Goal: Information Seeking & Learning: Check status

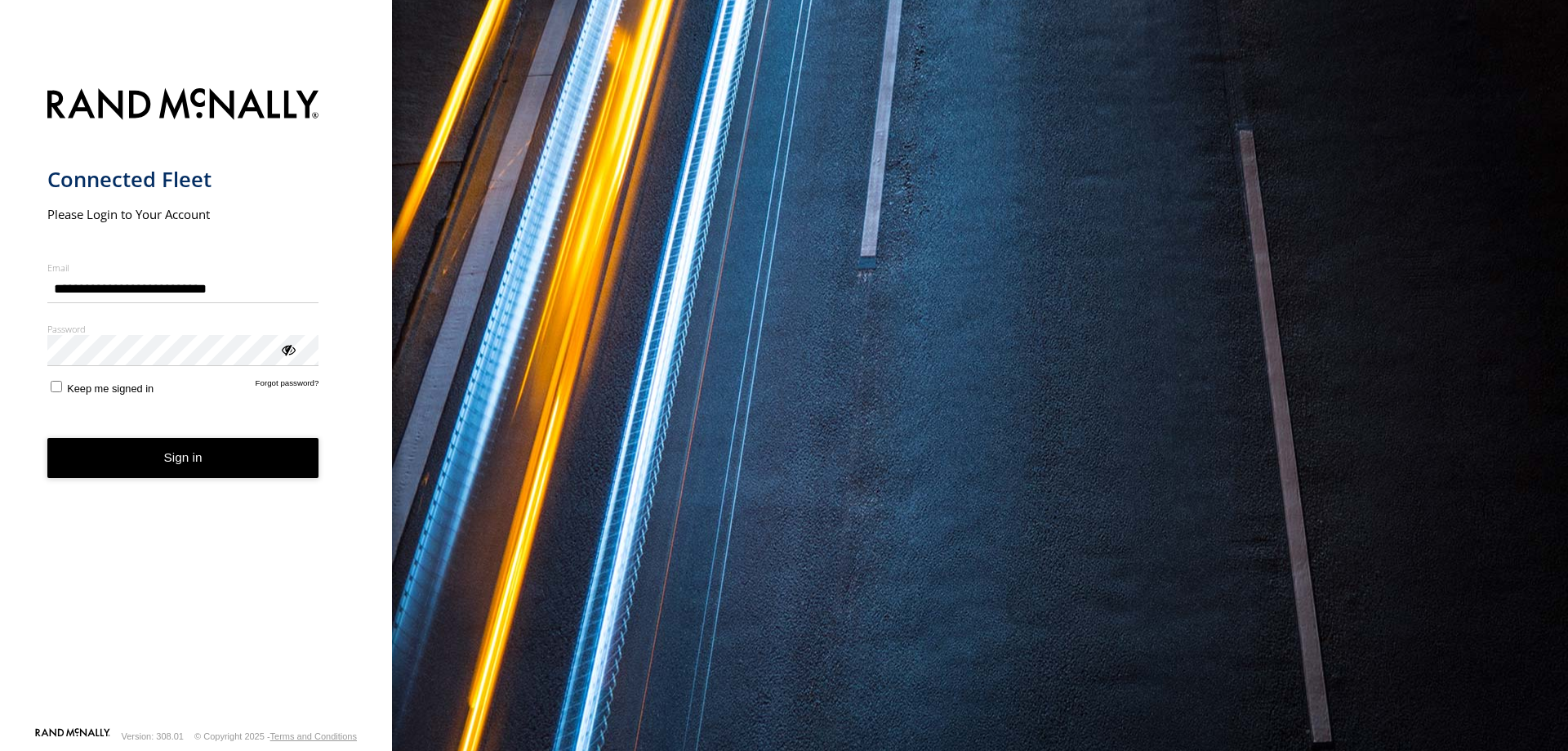
type input "**********"
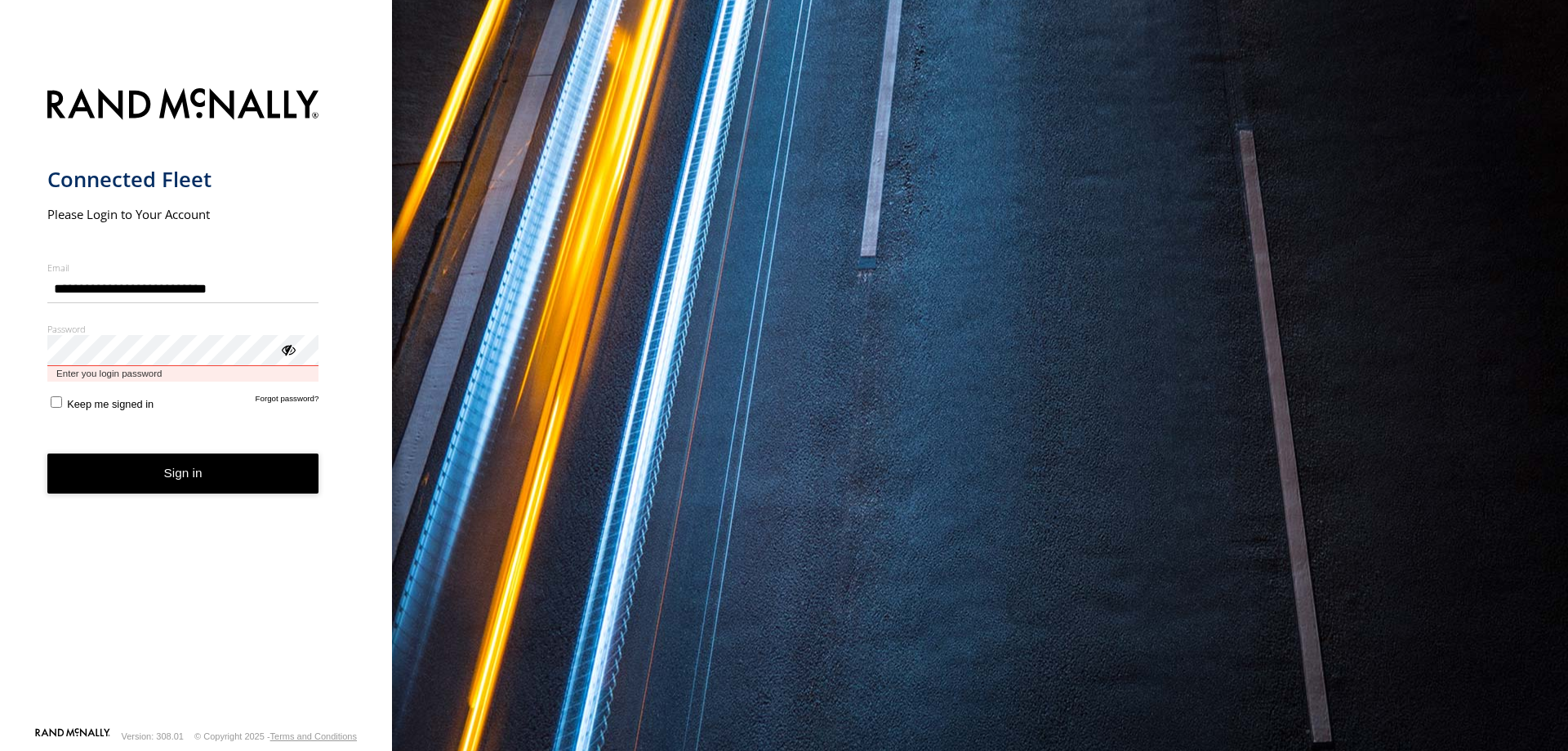
click at [48, 454] on button "Sign in" at bounding box center [183, 474] width 272 height 40
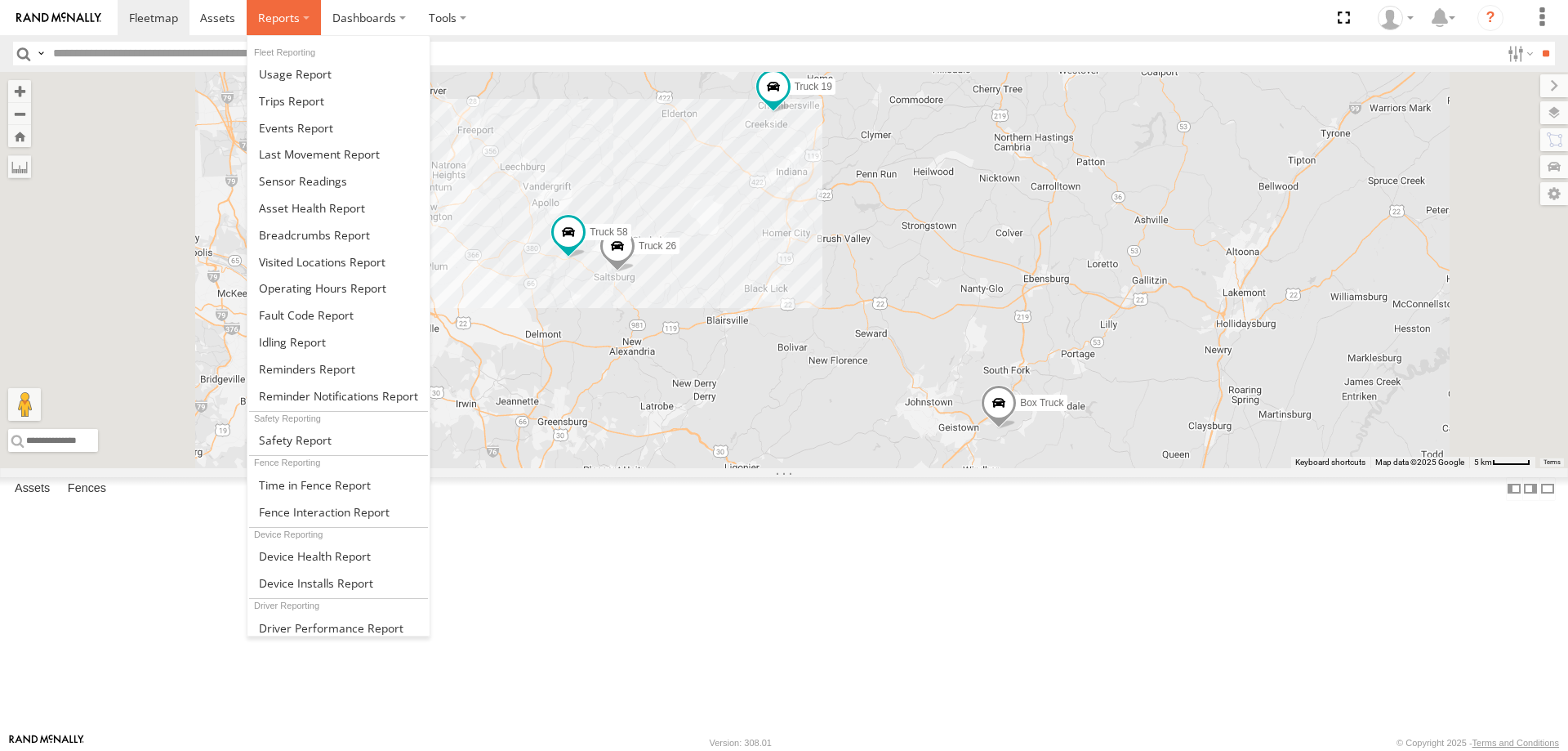
click at [301, 3] on label at bounding box center [284, 17] width 74 height 35
click at [300, 127] on span at bounding box center [296, 128] width 74 height 15
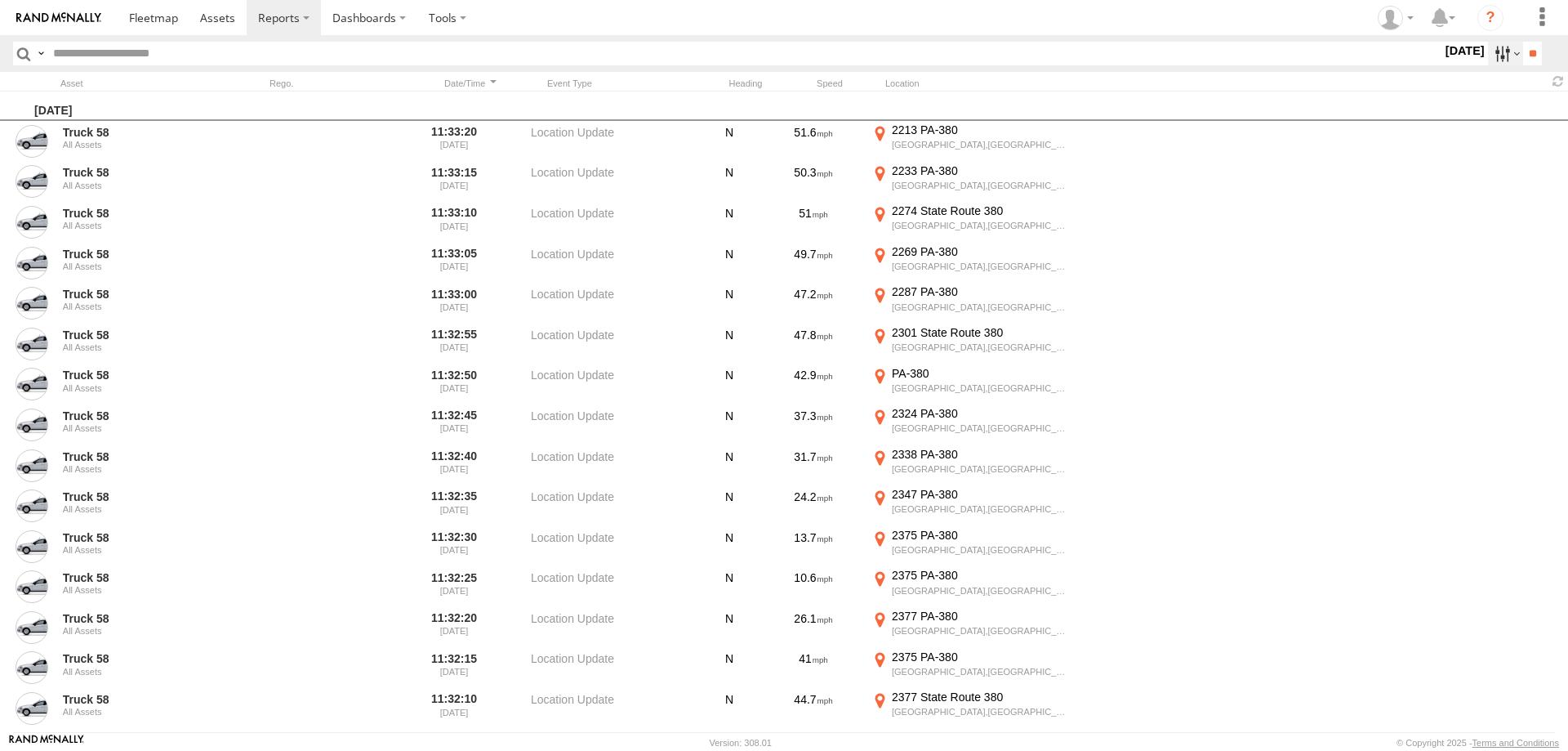
click at [1495, 55] on label at bounding box center [1505, 54] width 35 height 24
click at [1442, 65] on label "Speeding" at bounding box center [1442, 54] width 0 height 21
click at [0, 0] on span "Media" at bounding box center [0, 0] width 0 height 0
click at [0, 0] on span "Speeding" at bounding box center [0, 0] width 0 height 0
click at [0, 0] on span "Warning" at bounding box center [0, 0] width 0 height 0
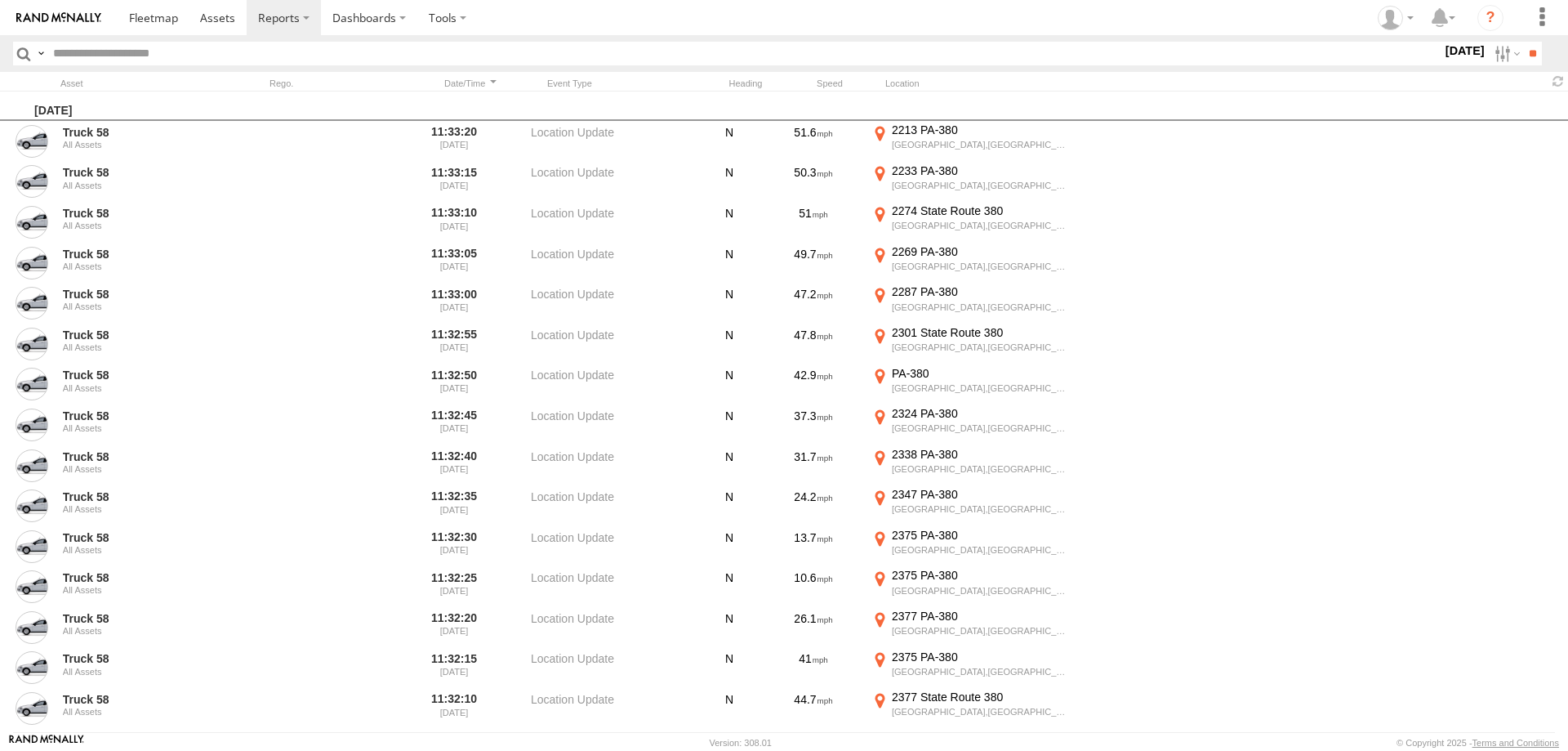
click at [0, 0] on span "Information" at bounding box center [0, 0] width 0 height 0
click at [0, 0] on span "Warning" at bounding box center [0, 0] width 0 height 0
click at [0, 0] on label at bounding box center [0, 0] width 0 height 0
click at [1523, 55] on input "**" at bounding box center [1533, 54] width 19 height 24
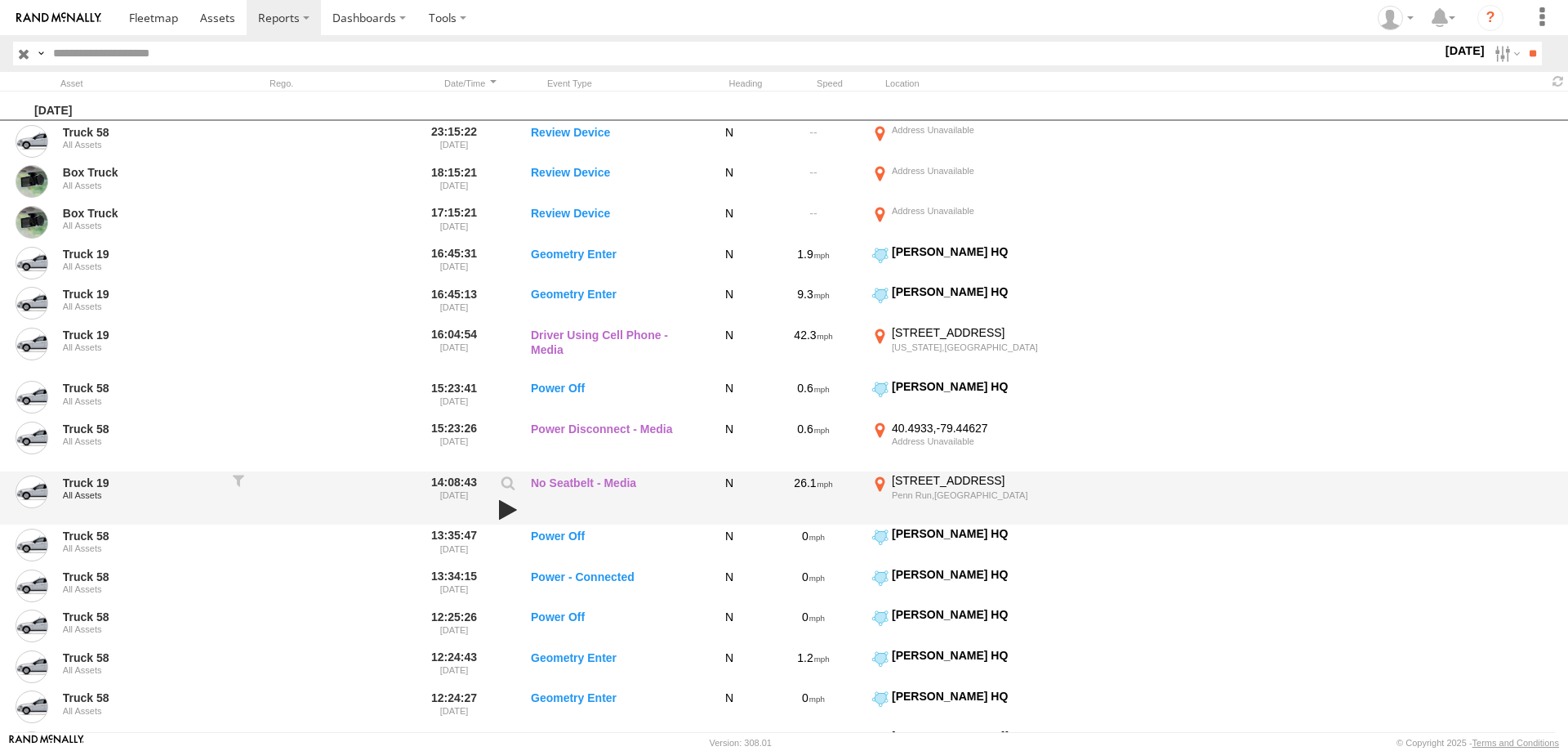
click at [503, 510] on link at bounding box center [507, 510] width 28 height 23
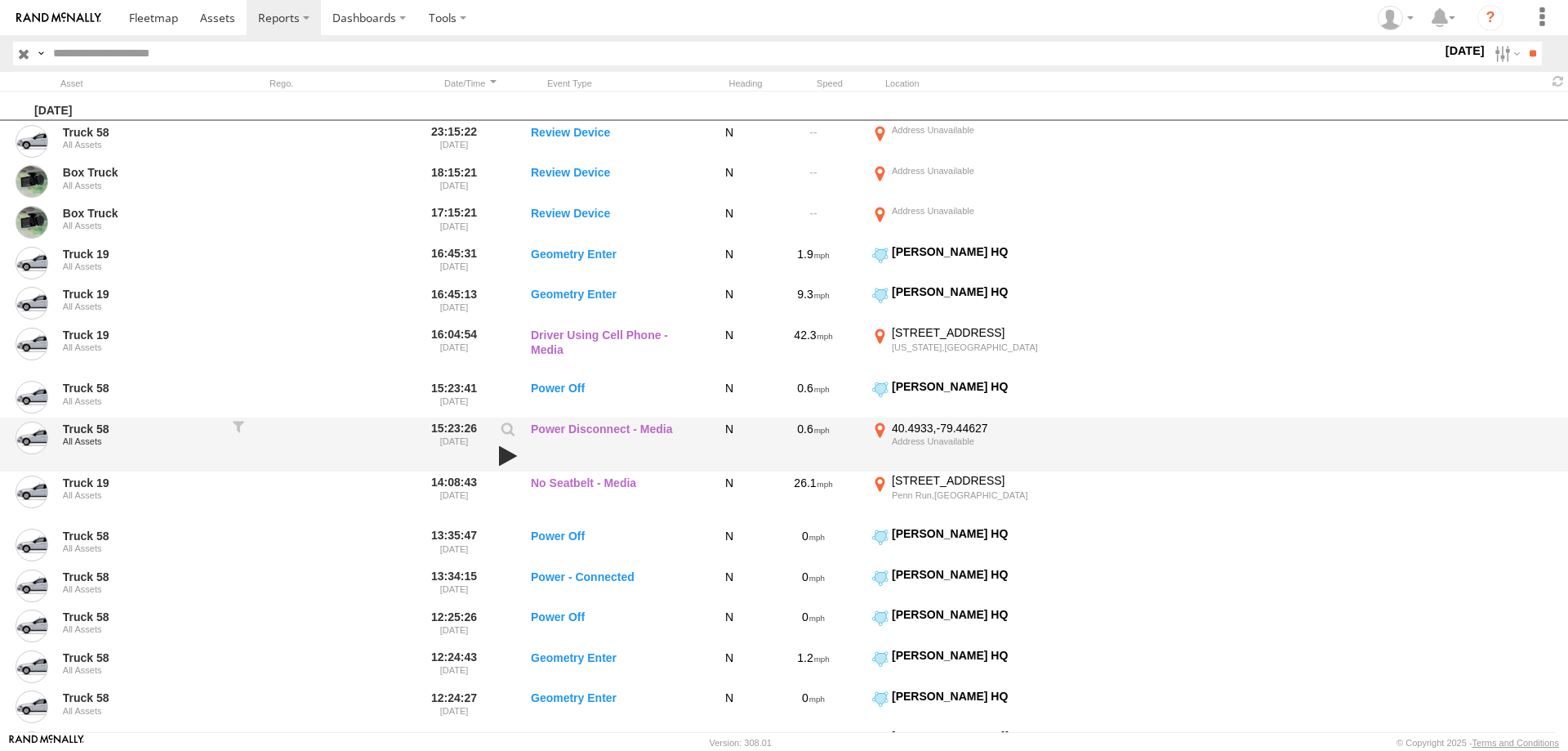
click at [510, 460] on link at bounding box center [507, 456] width 28 height 23
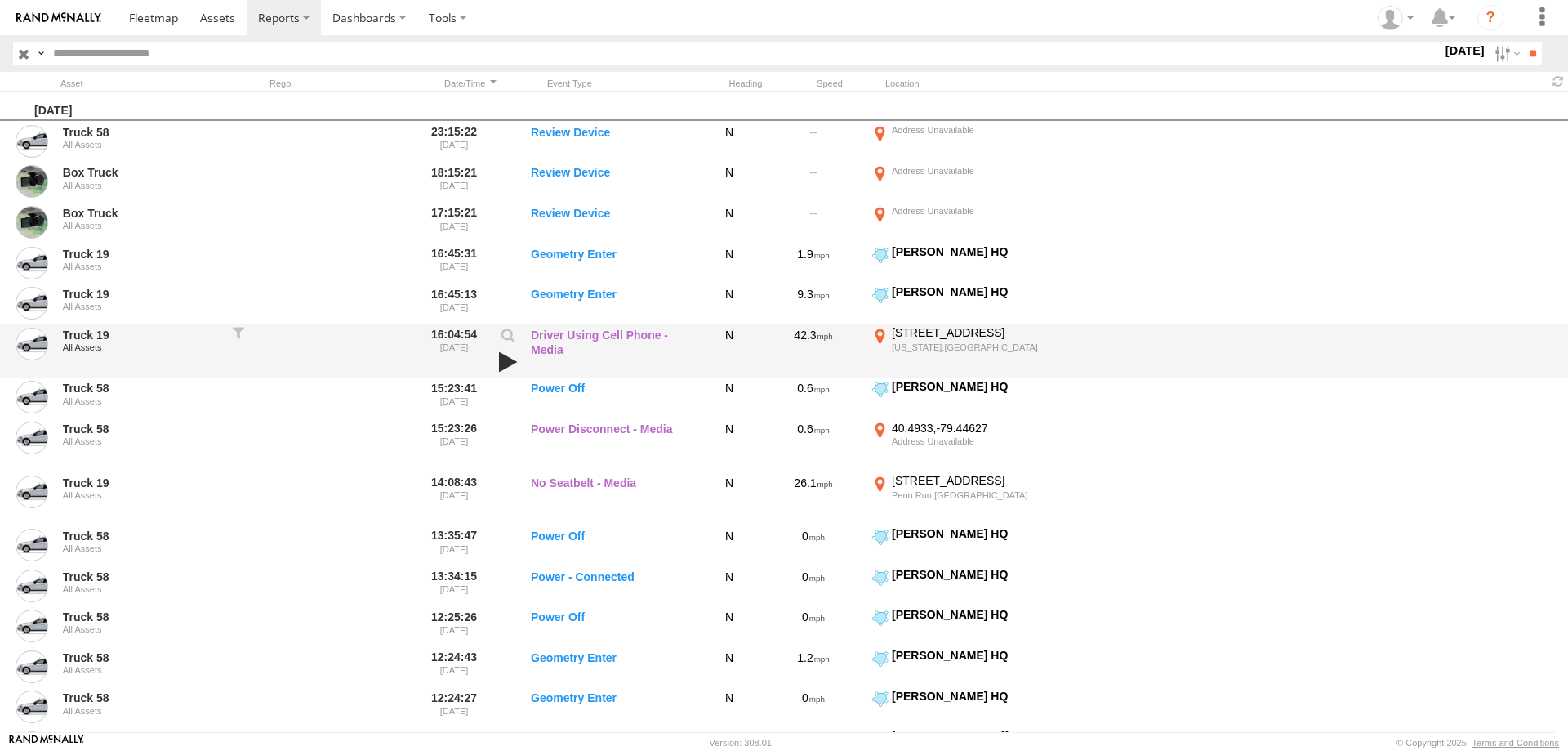
click at [507, 361] on link at bounding box center [507, 362] width 28 height 23
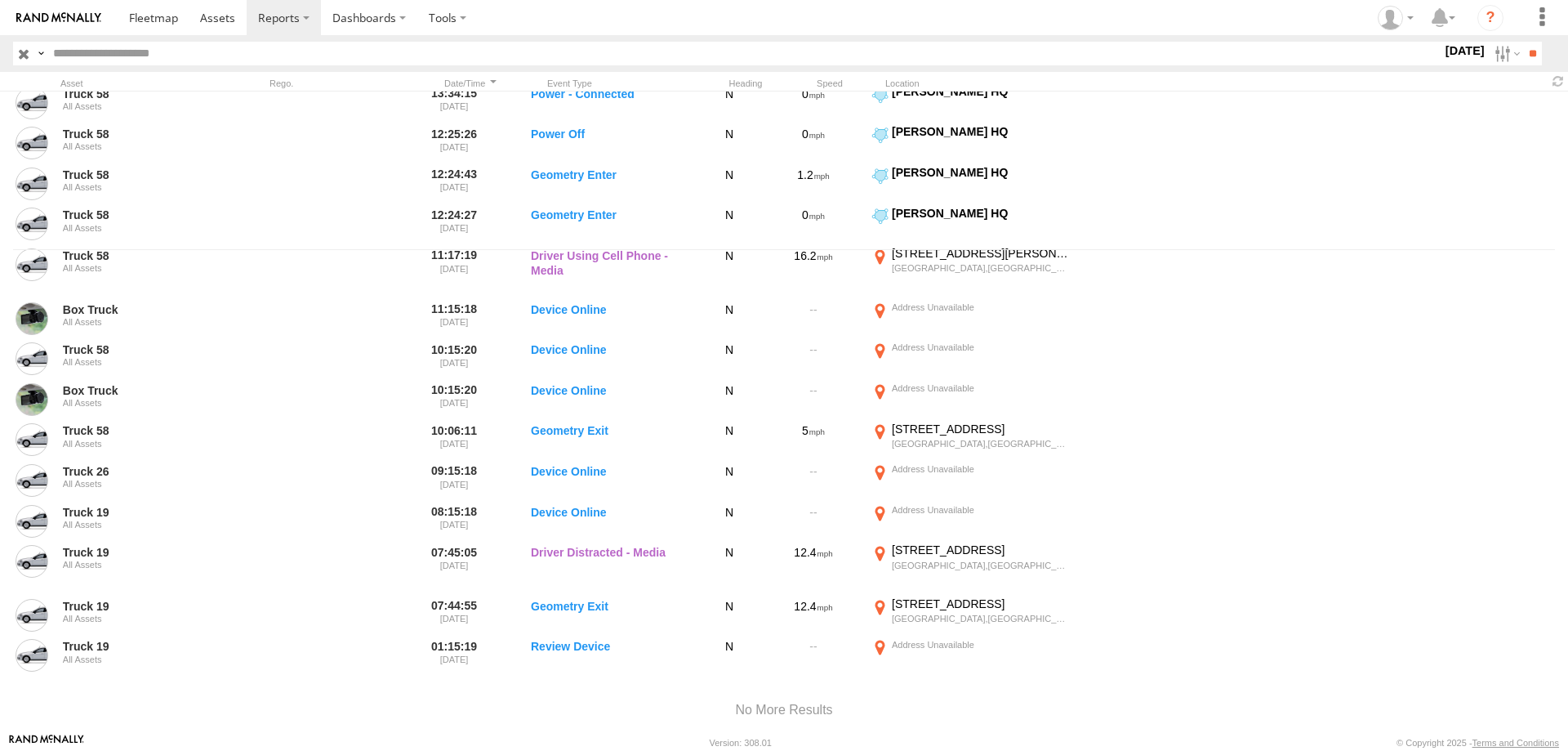
scroll to position [521, 0]
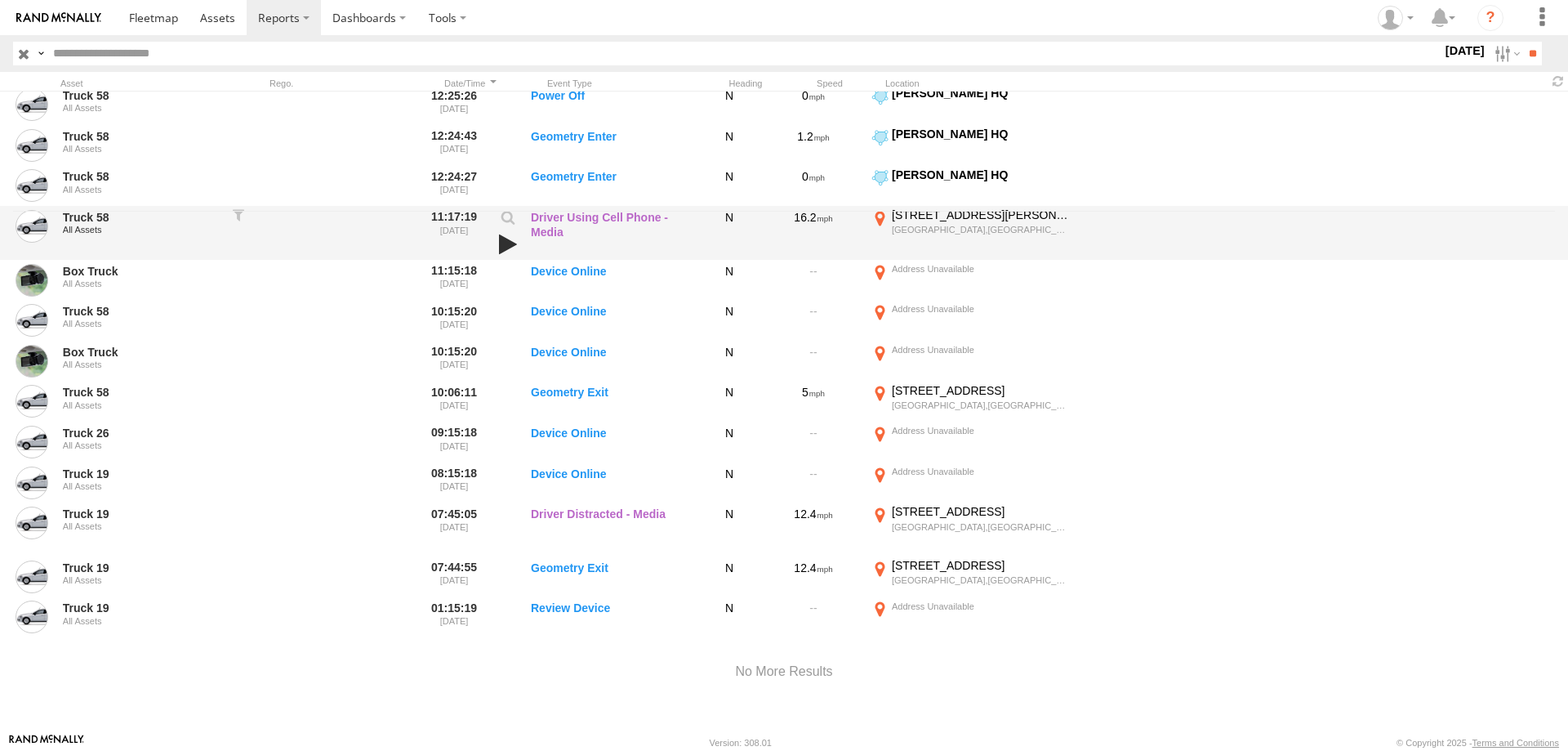
click at [505, 244] on link at bounding box center [507, 245] width 28 height 23
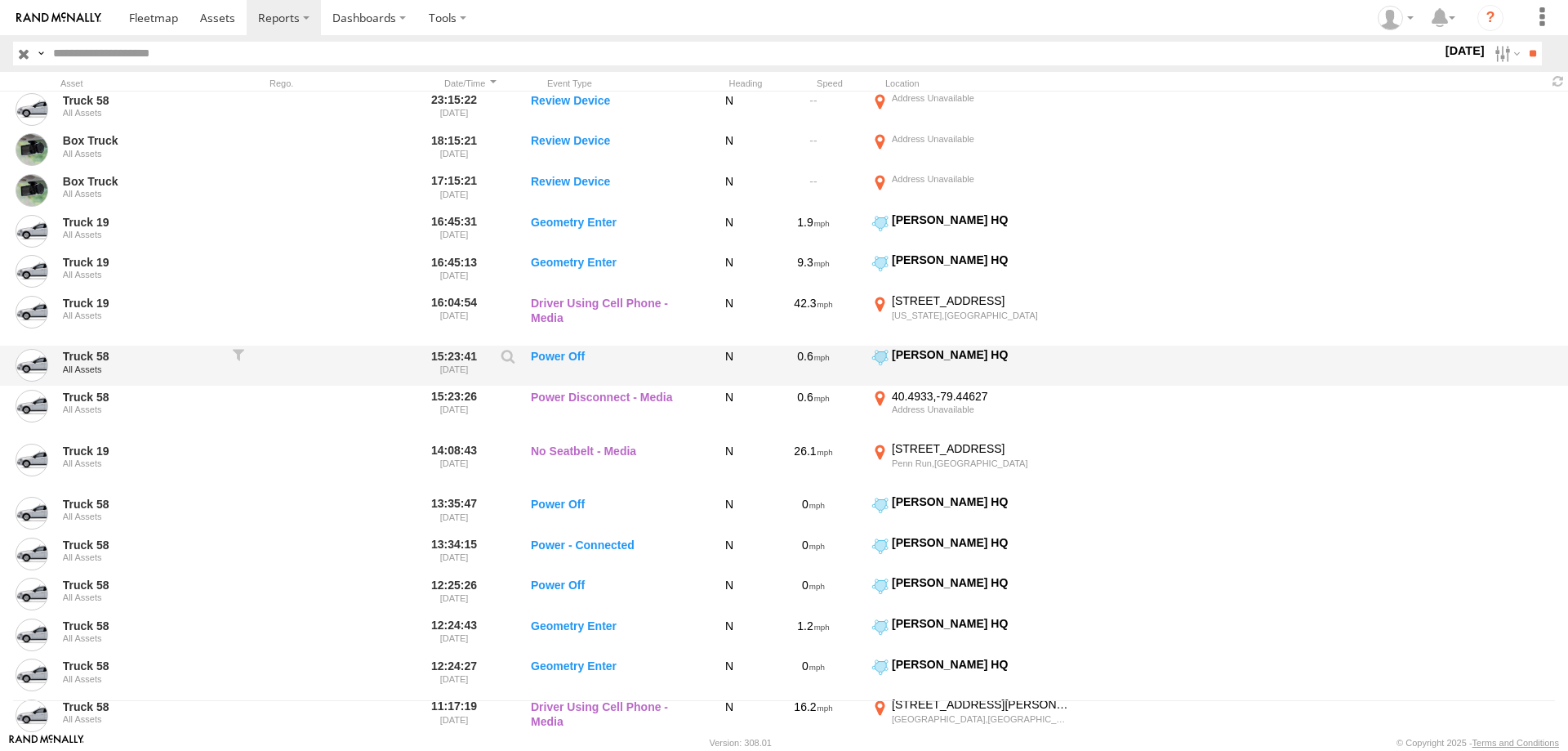
scroll to position [0, 0]
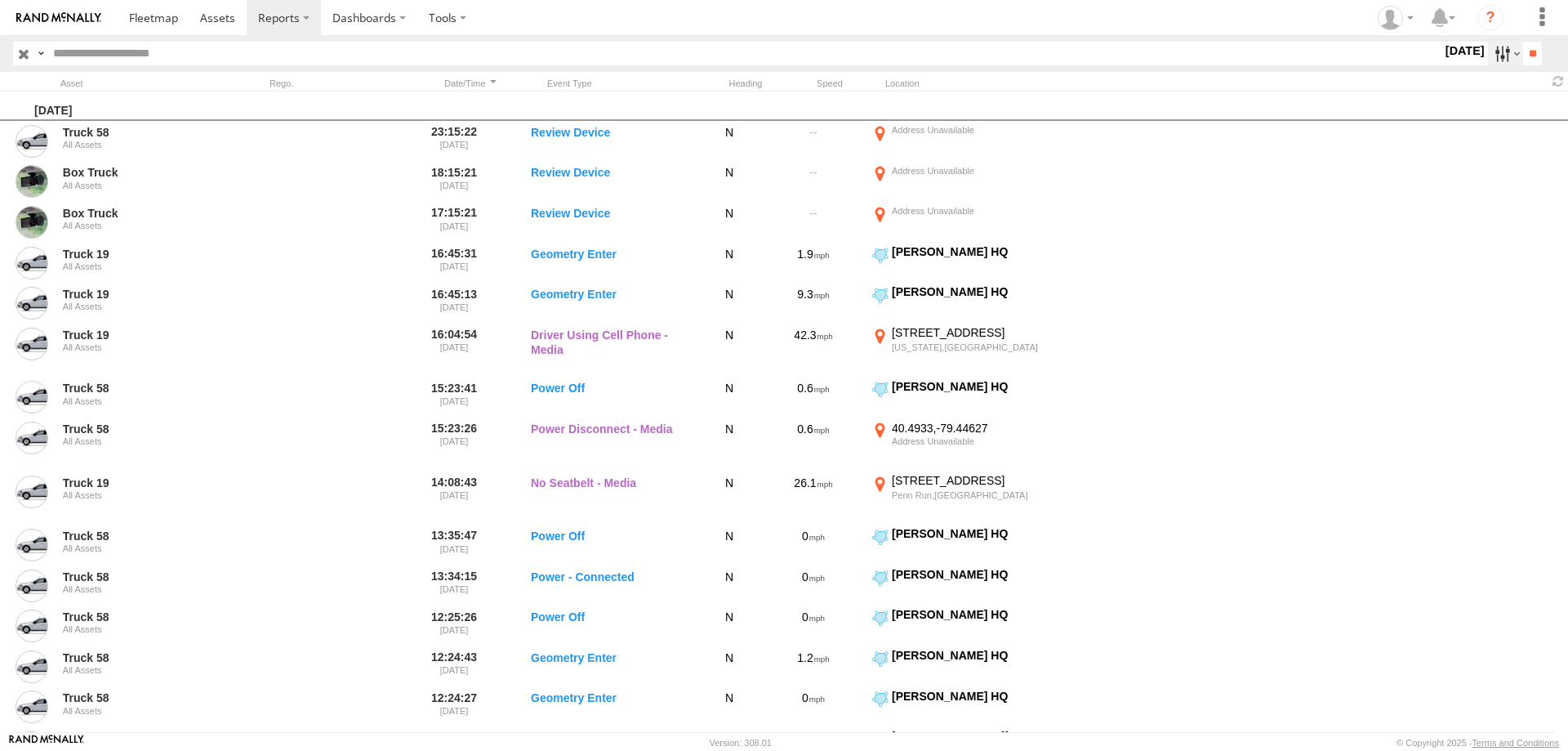
click at [1495, 49] on label at bounding box center [1505, 54] width 35 height 24
click at [0, 0] on label at bounding box center [0, 0] width 0 height 0
click at [1523, 52] on input "**" at bounding box center [1533, 54] width 19 height 24
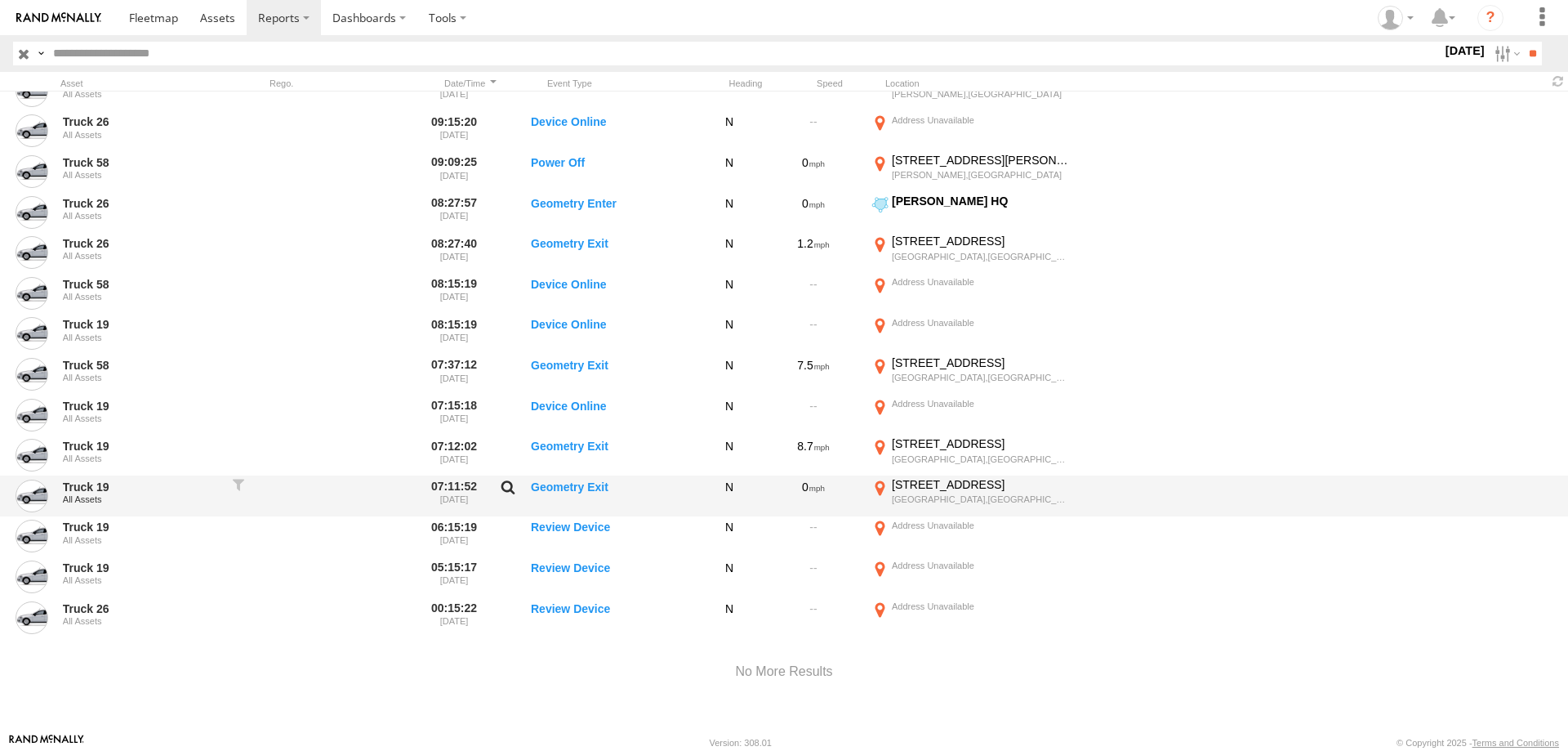
scroll to position [831, 0]
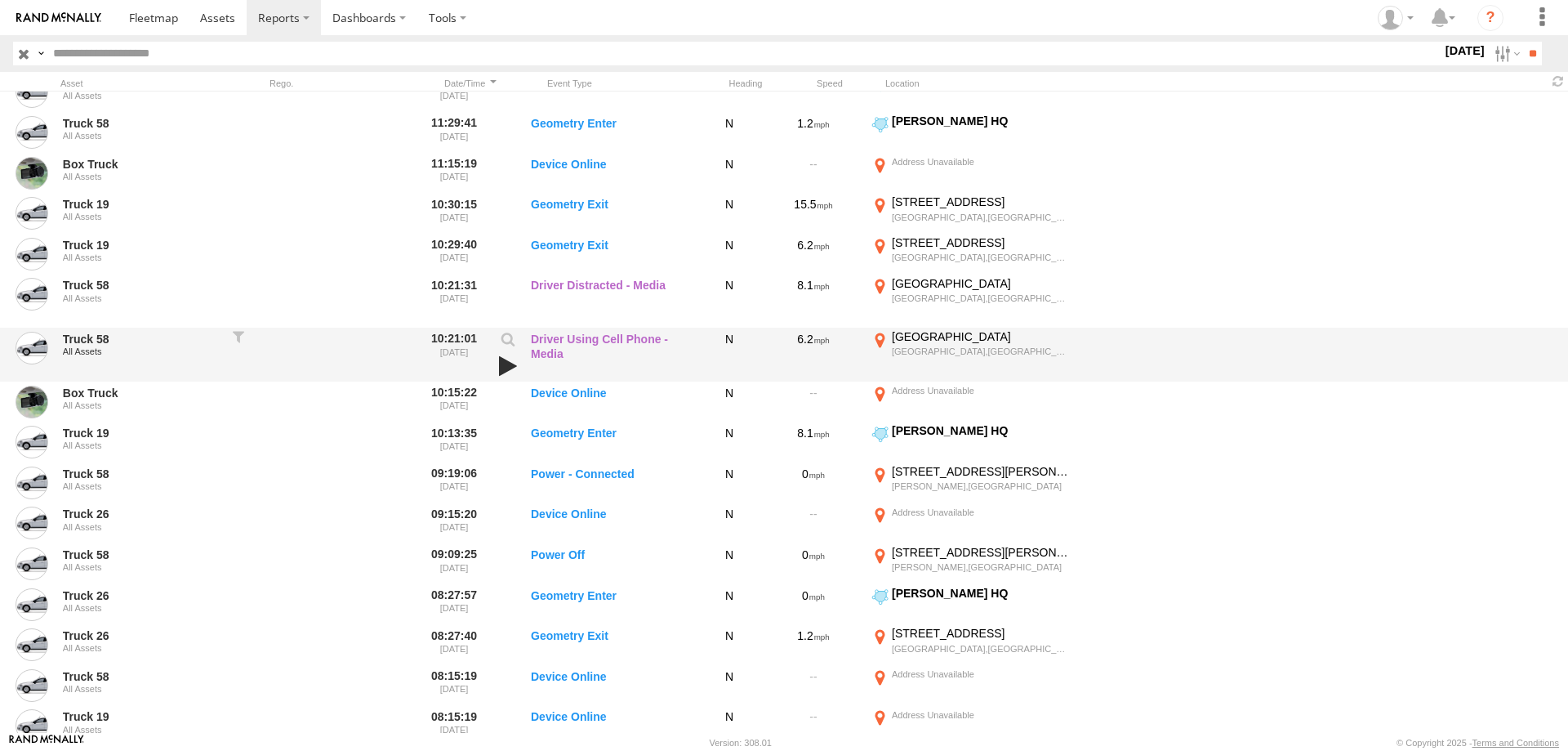
click at [511, 369] on link at bounding box center [507, 366] width 28 height 23
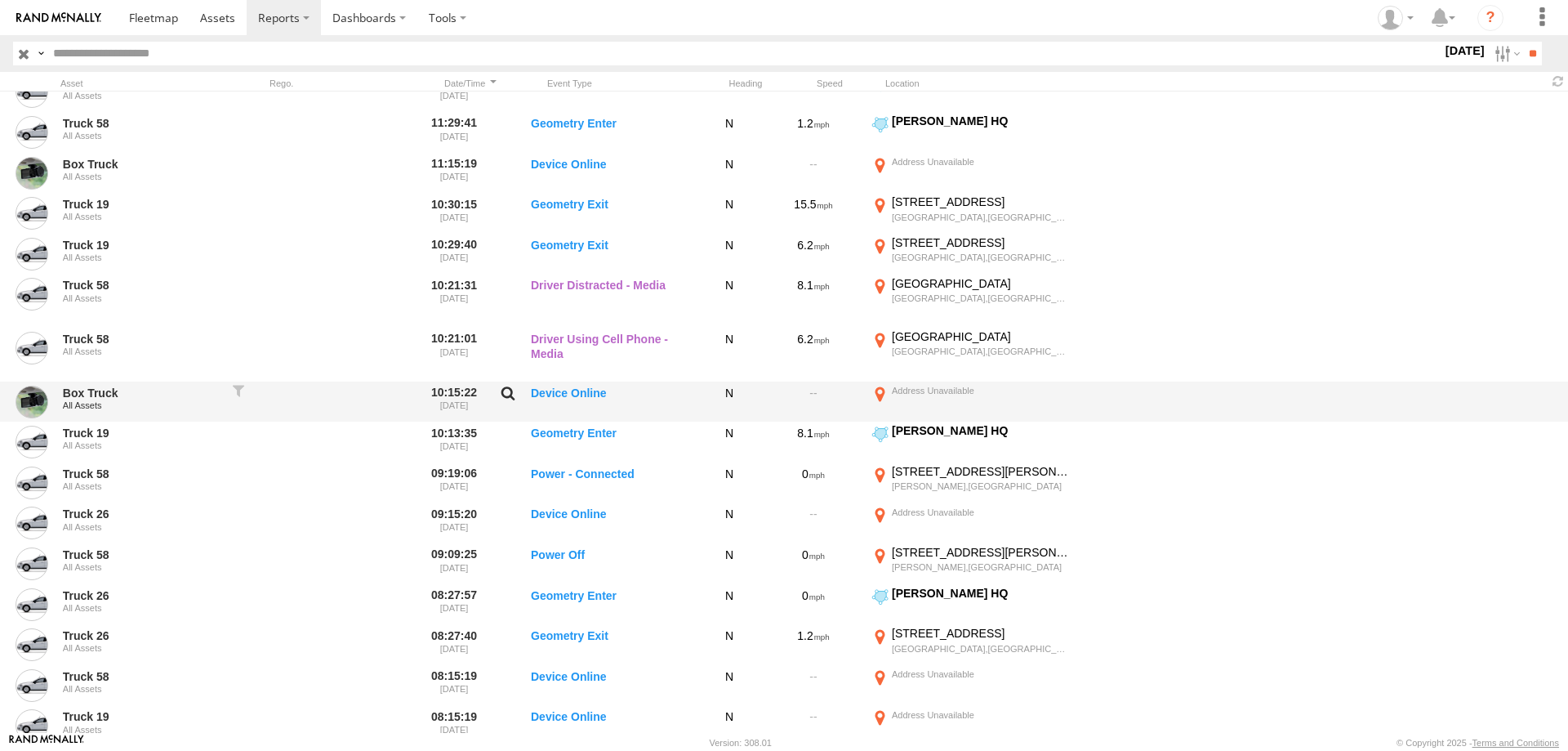
scroll to position [674, 0]
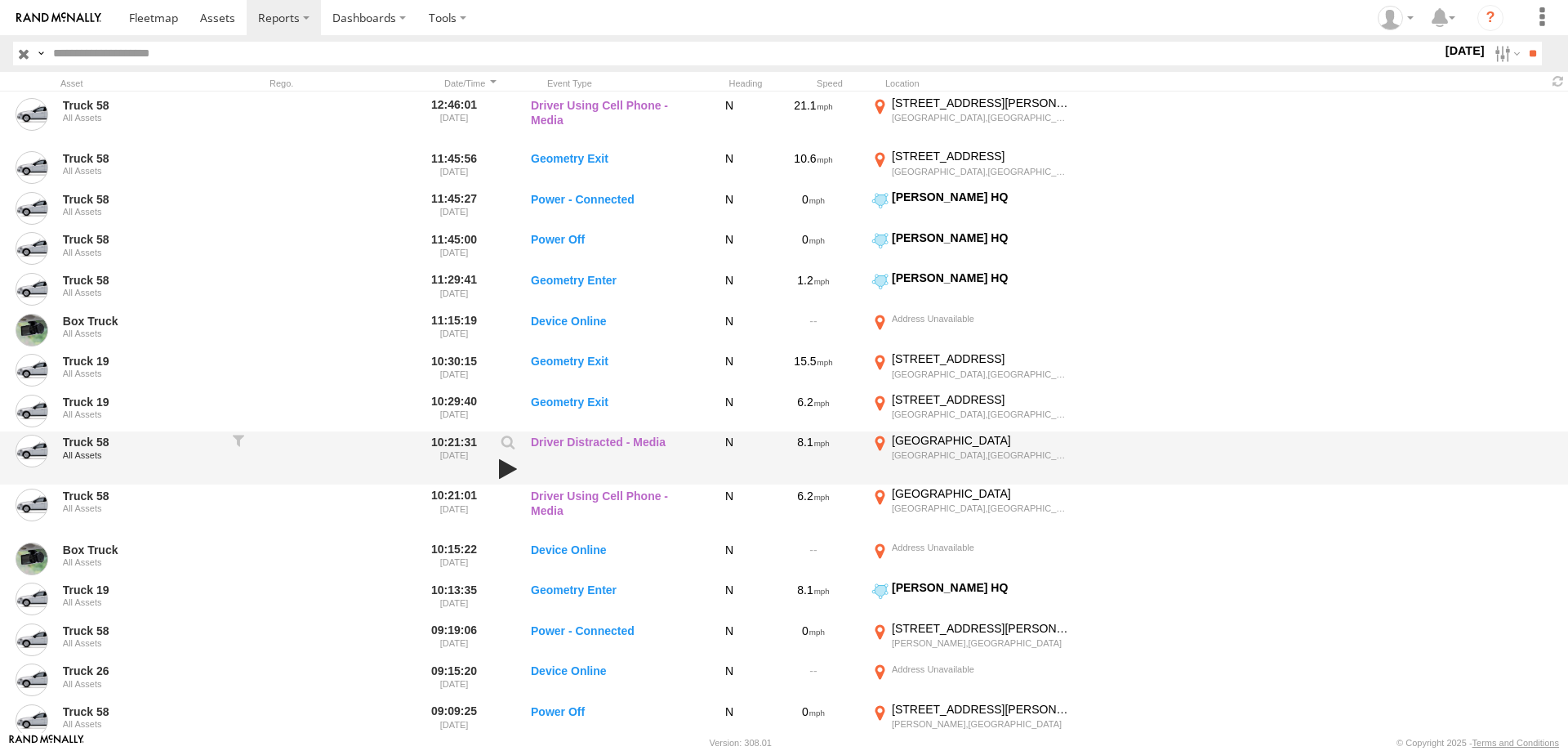
click at [499, 464] on link at bounding box center [507, 469] width 28 height 23
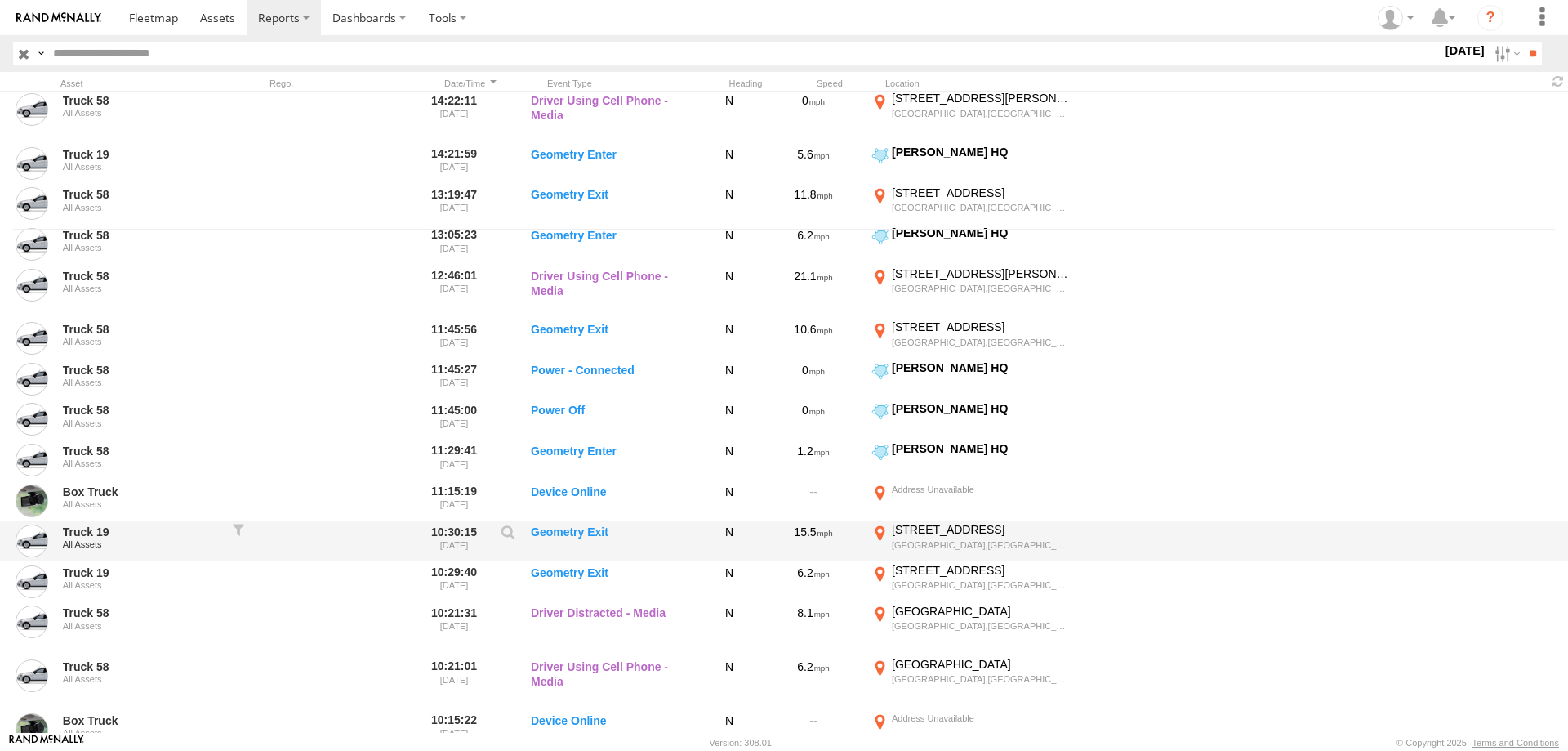
scroll to position [439, 0]
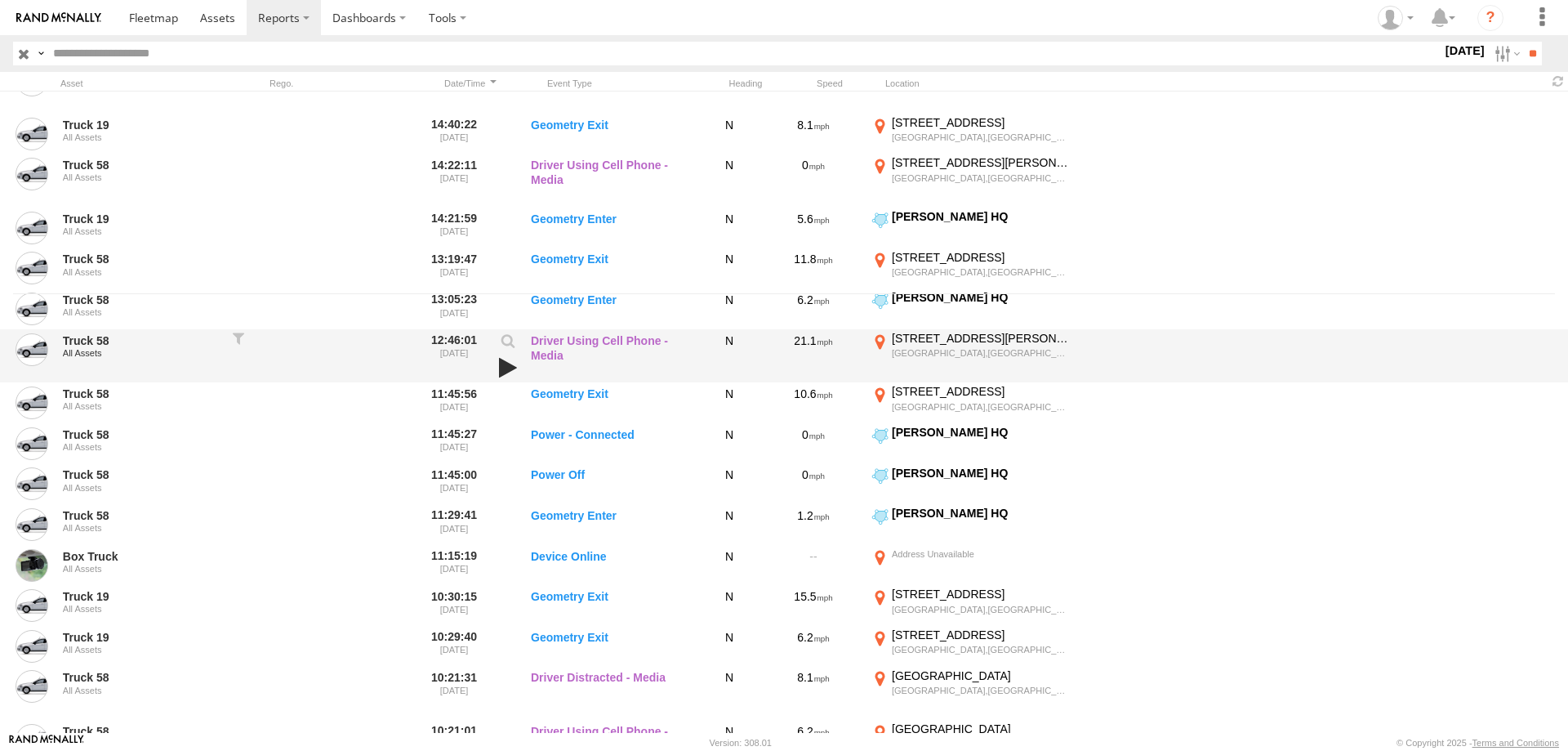
click at [501, 366] on link at bounding box center [507, 368] width 28 height 23
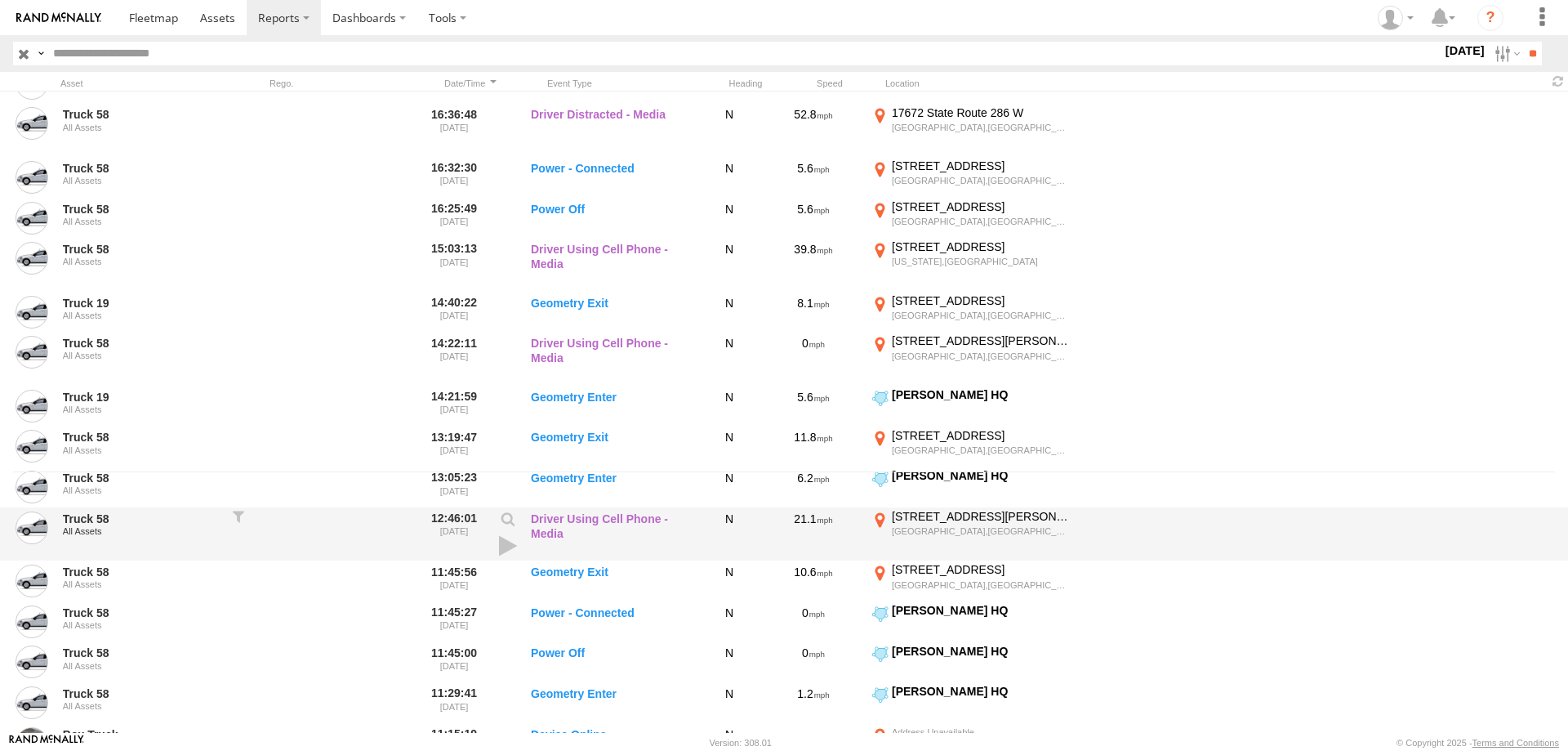
scroll to position [204, 0]
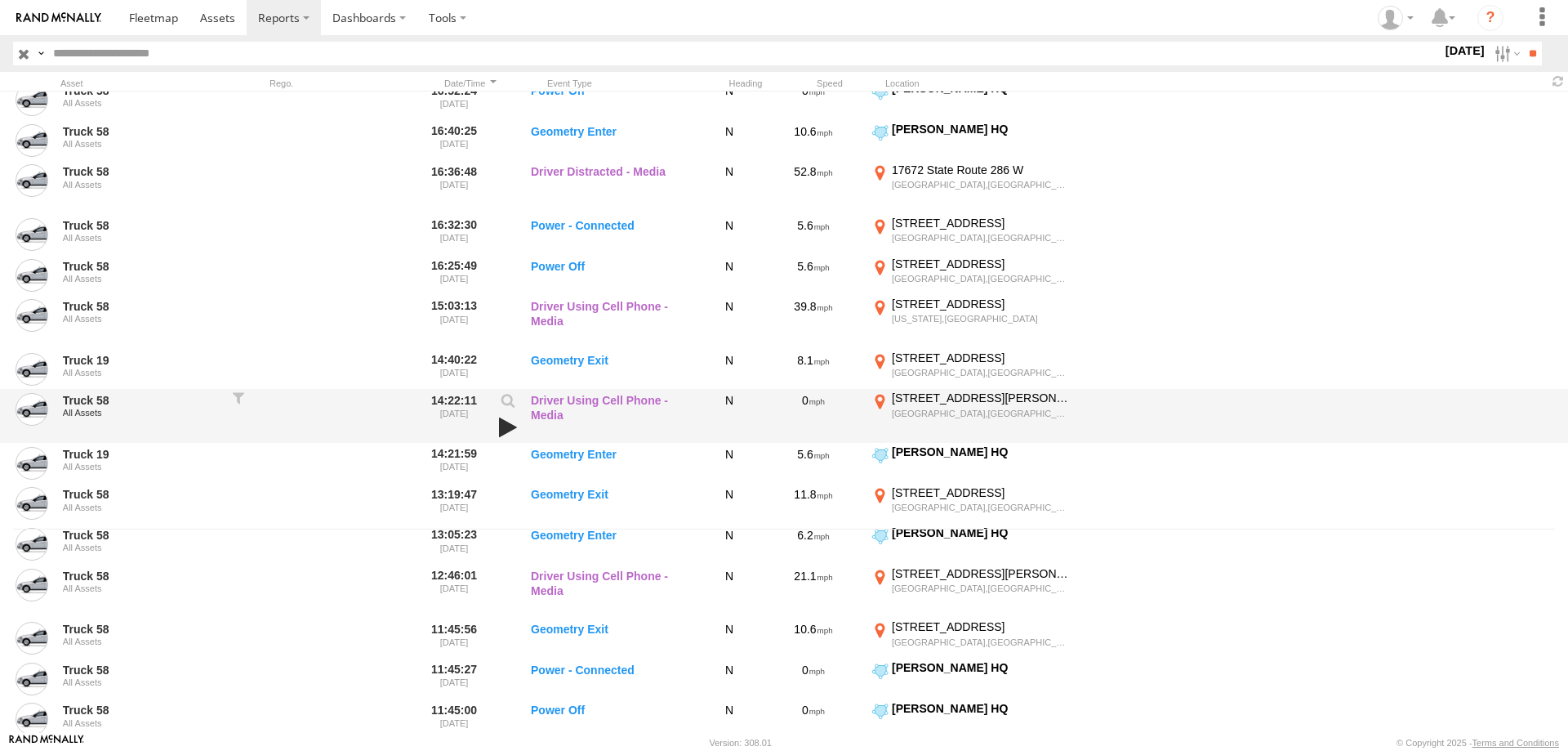
click at [504, 423] on link at bounding box center [507, 427] width 28 height 23
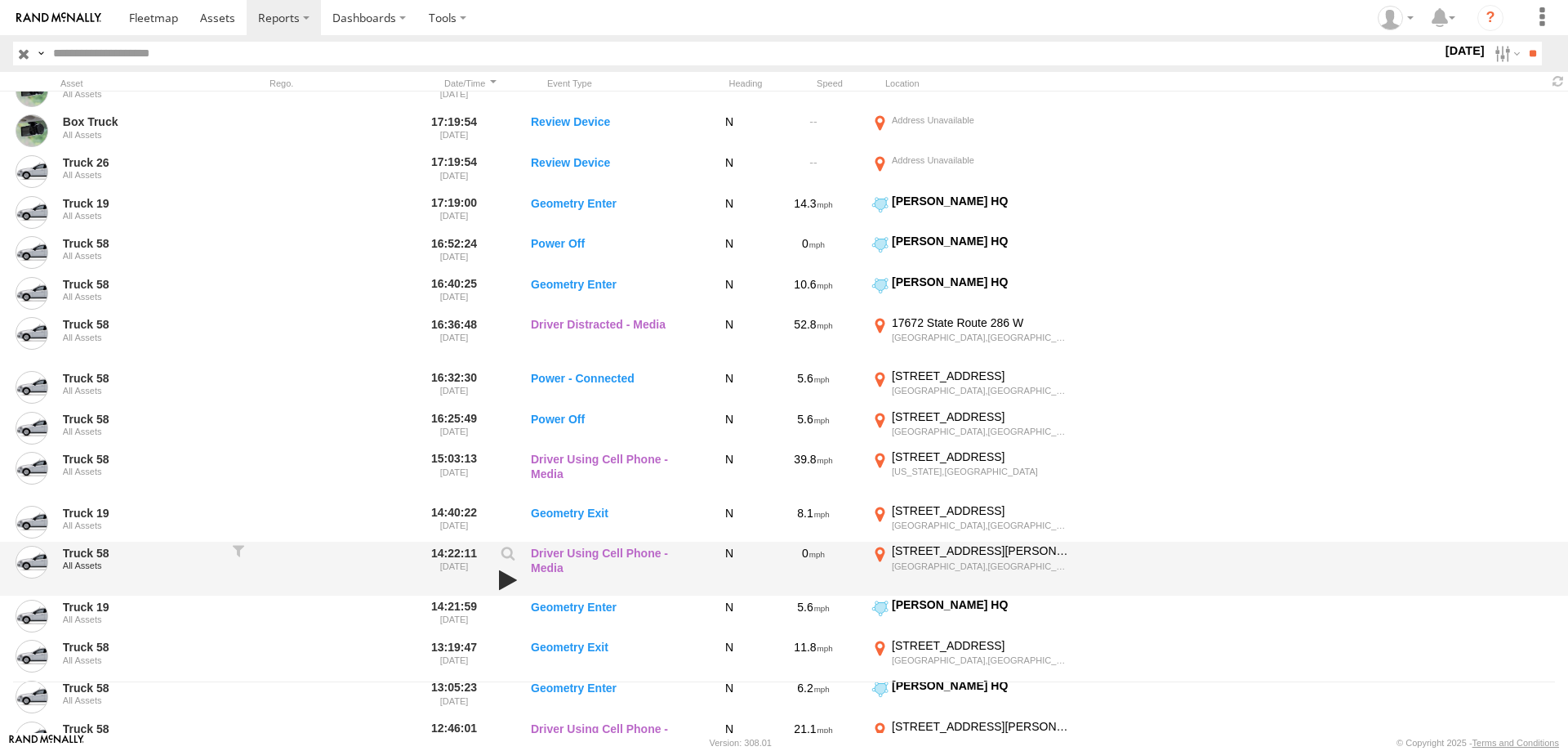
scroll to position [47, 0]
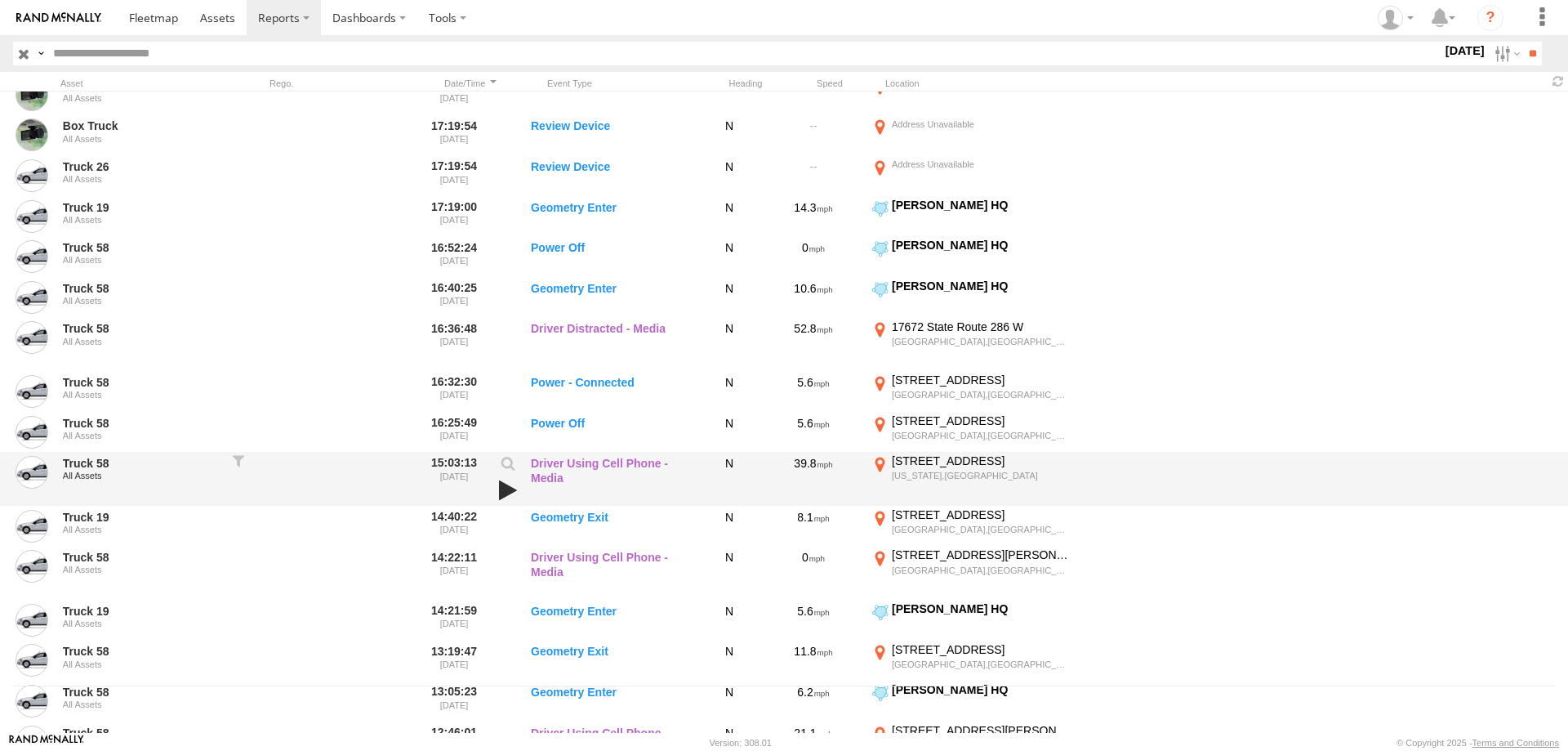
click at [498, 484] on link at bounding box center [507, 490] width 28 height 23
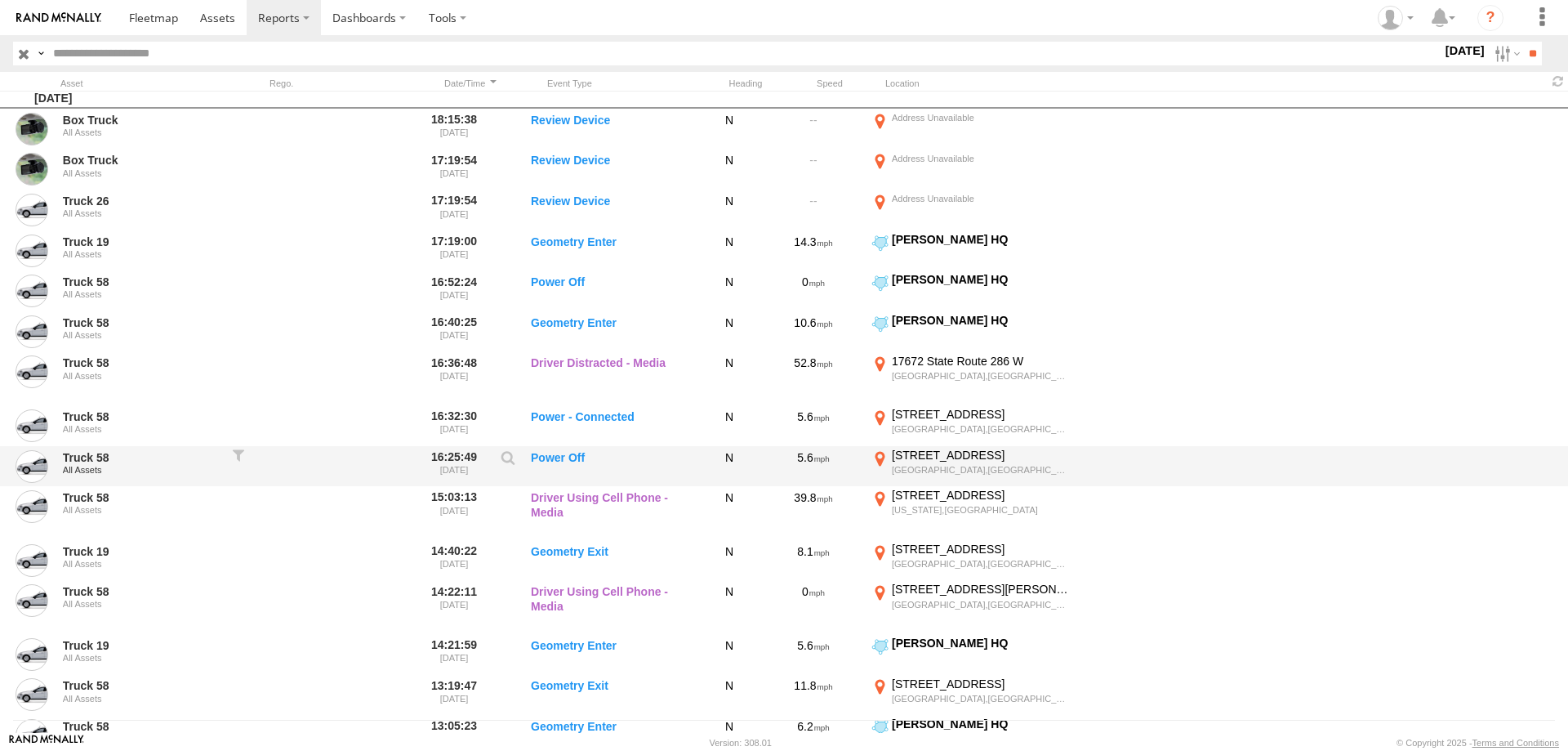
scroll to position [0, 0]
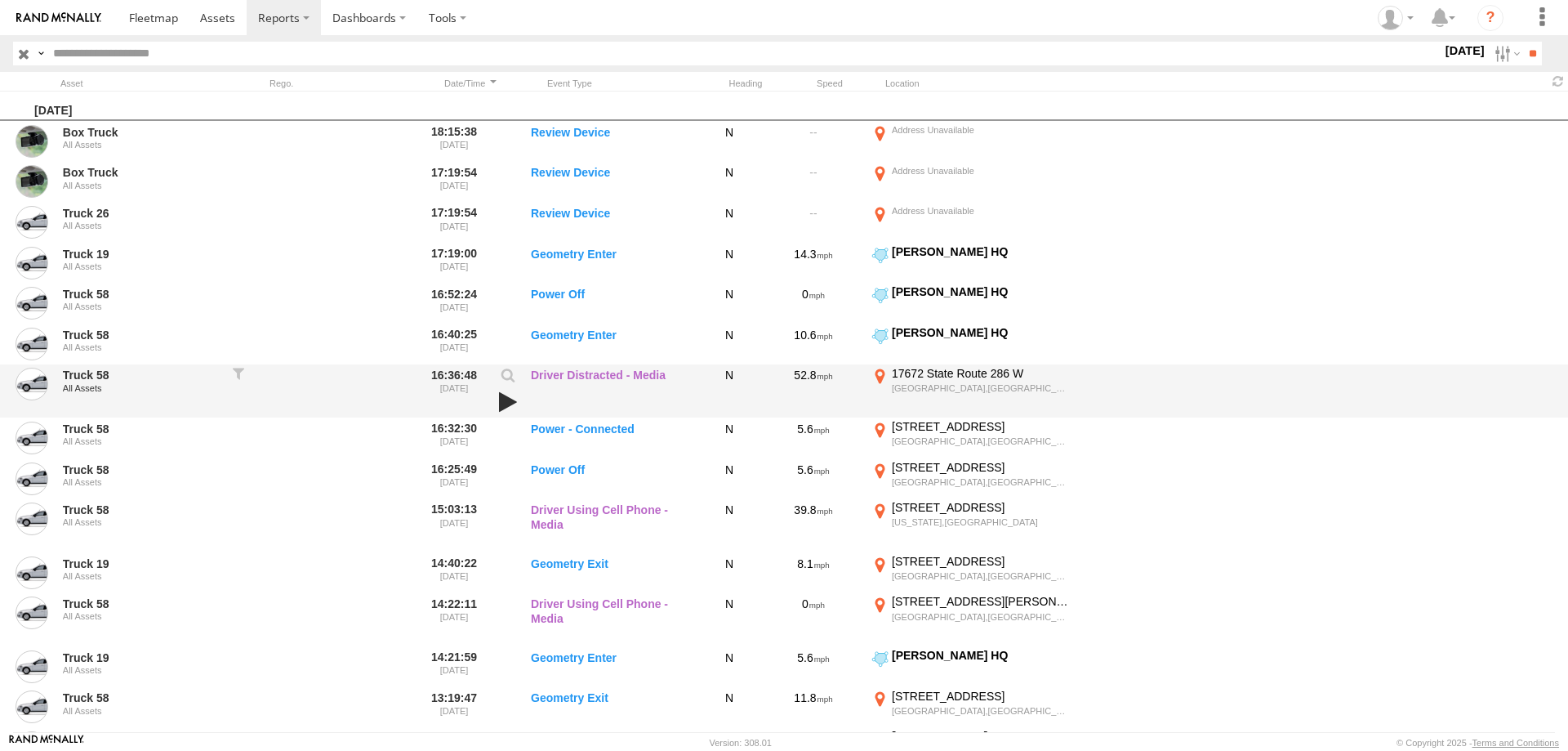
click at [502, 401] on link at bounding box center [507, 402] width 28 height 23
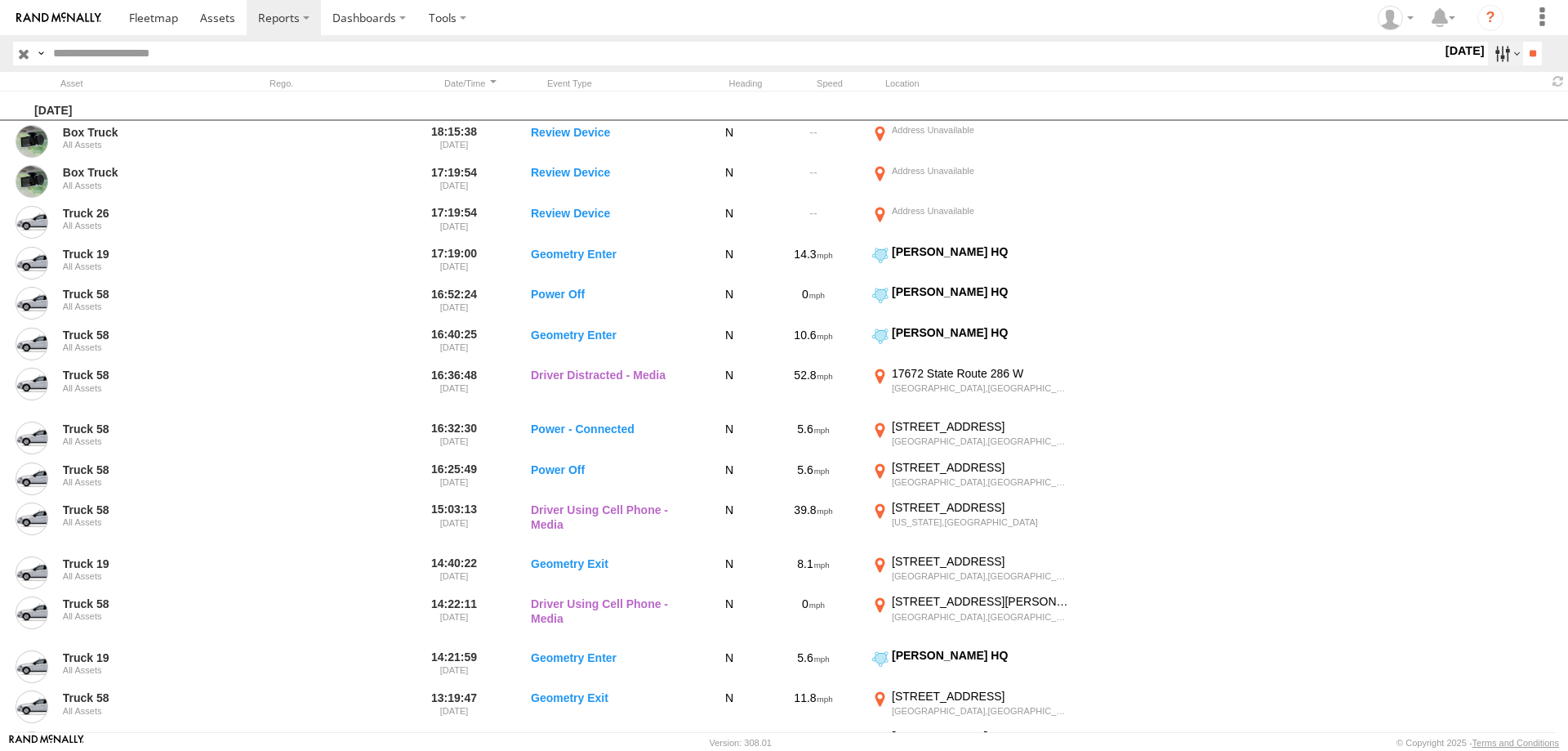
click at [1490, 54] on label at bounding box center [1505, 54] width 35 height 24
click at [0, 0] on label at bounding box center [0, 0] width 0 height 0
click at [1533, 52] on input "**" at bounding box center [1533, 54] width 19 height 24
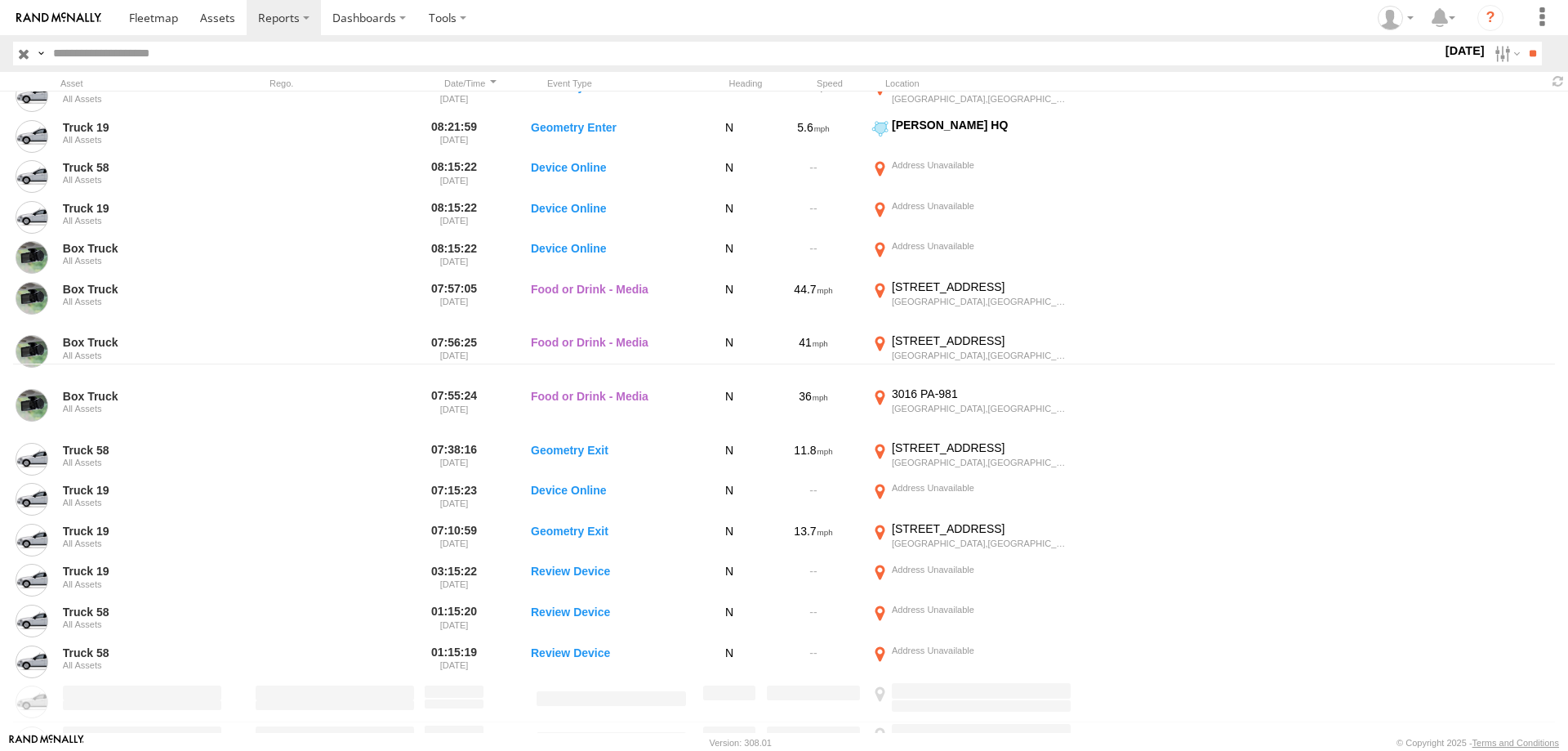
scroll to position [413, 0]
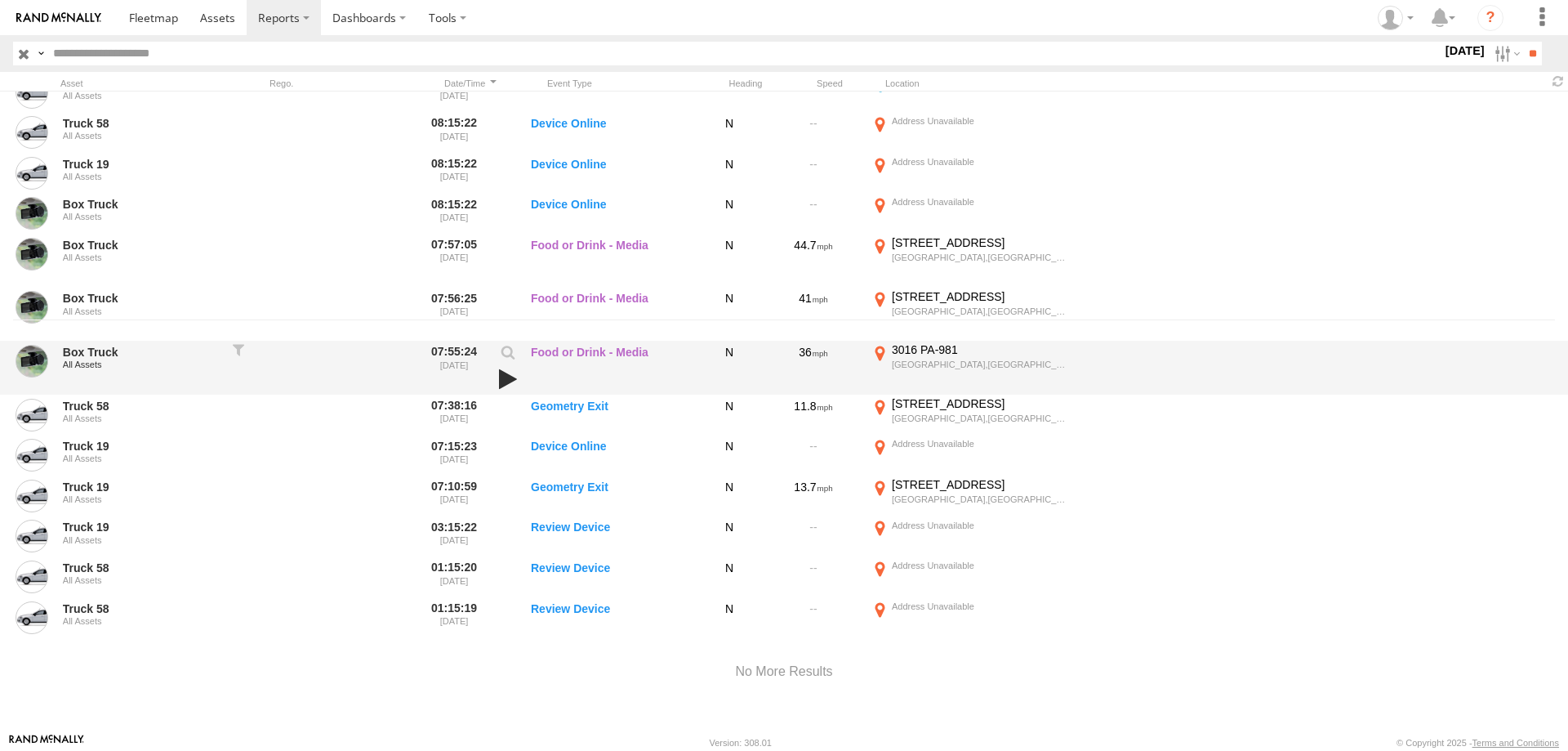
click at [502, 375] on link at bounding box center [507, 379] width 28 height 23
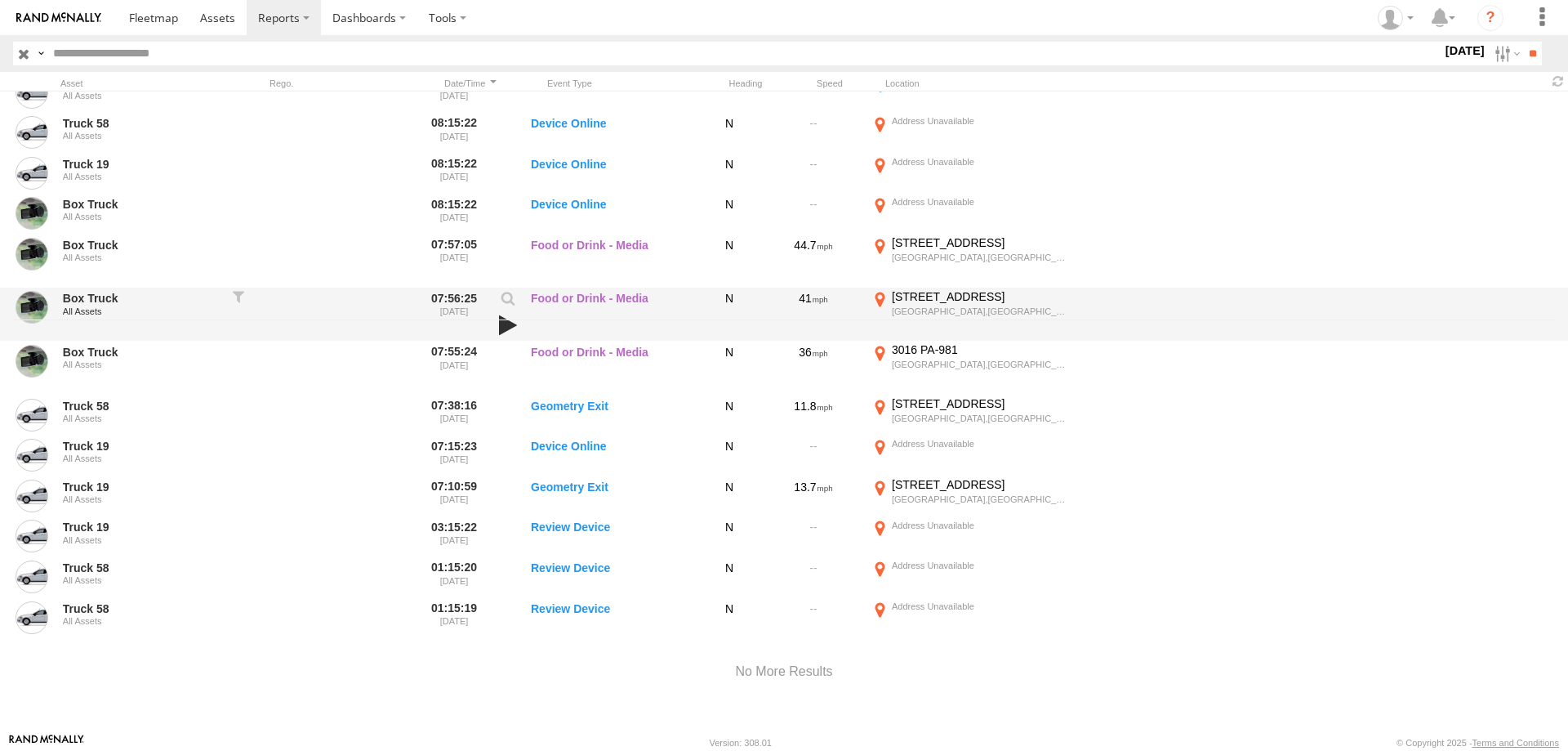
click at [502, 323] on link at bounding box center [507, 325] width 28 height 23
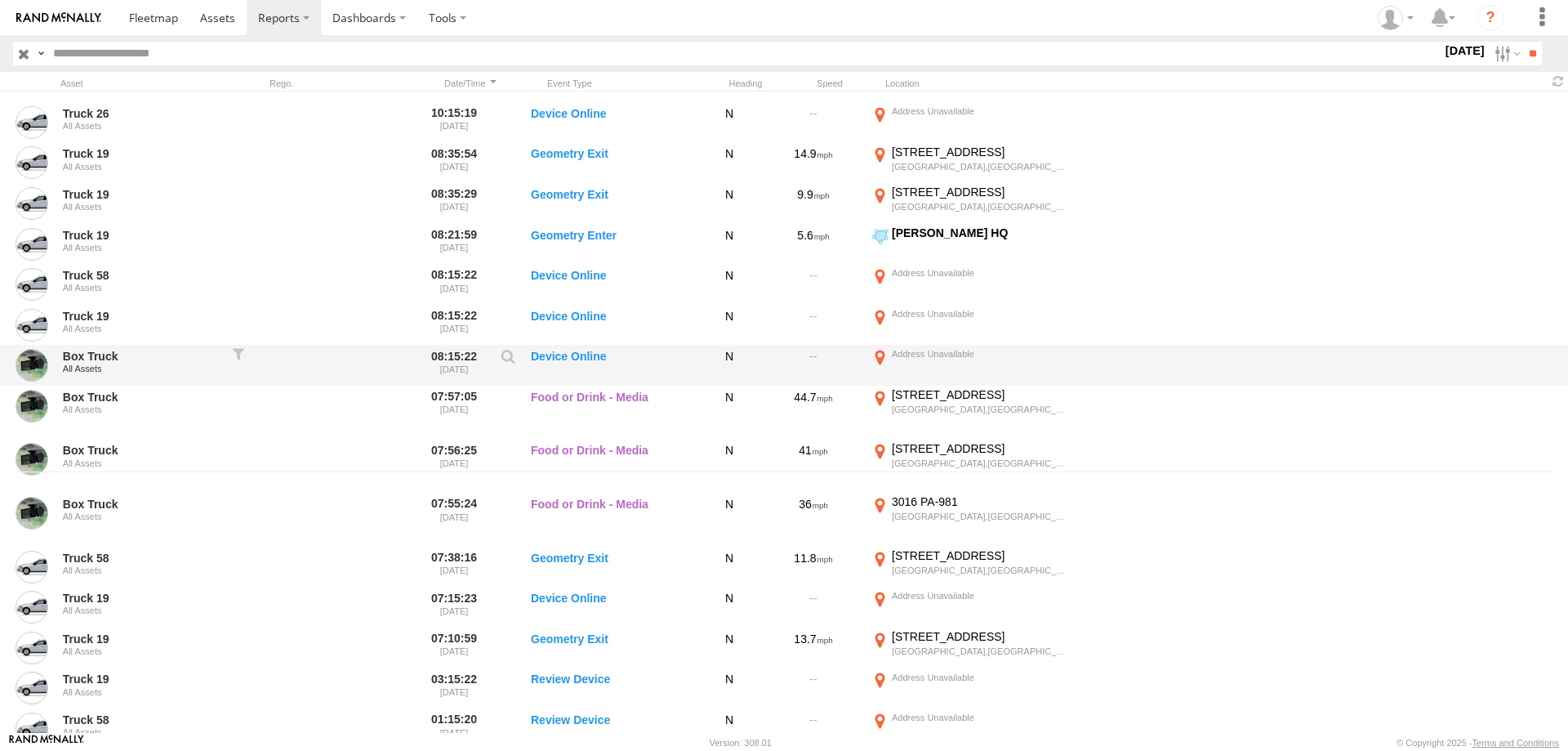
scroll to position [256, 0]
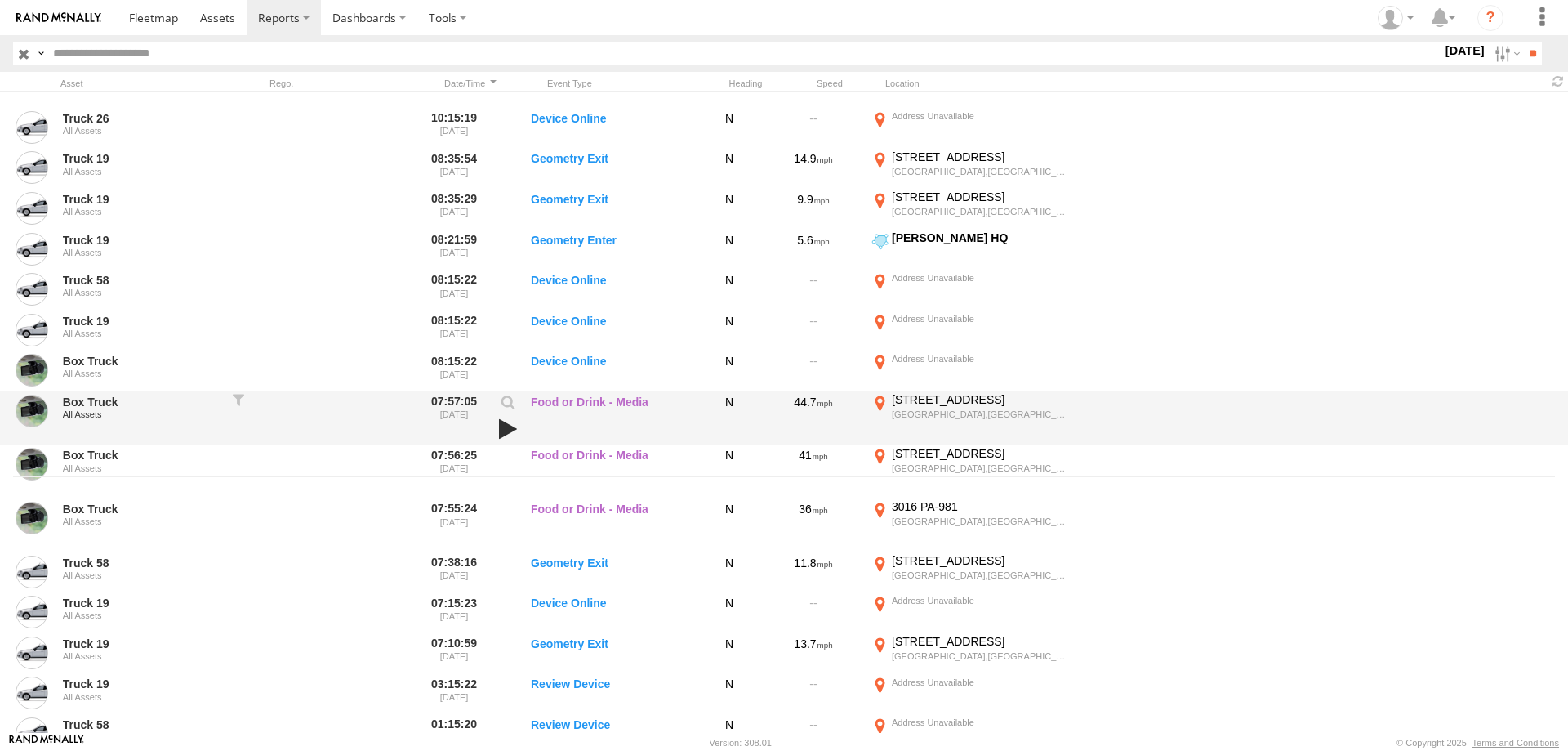
click at [506, 428] on link at bounding box center [507, 429] width 28 height 23
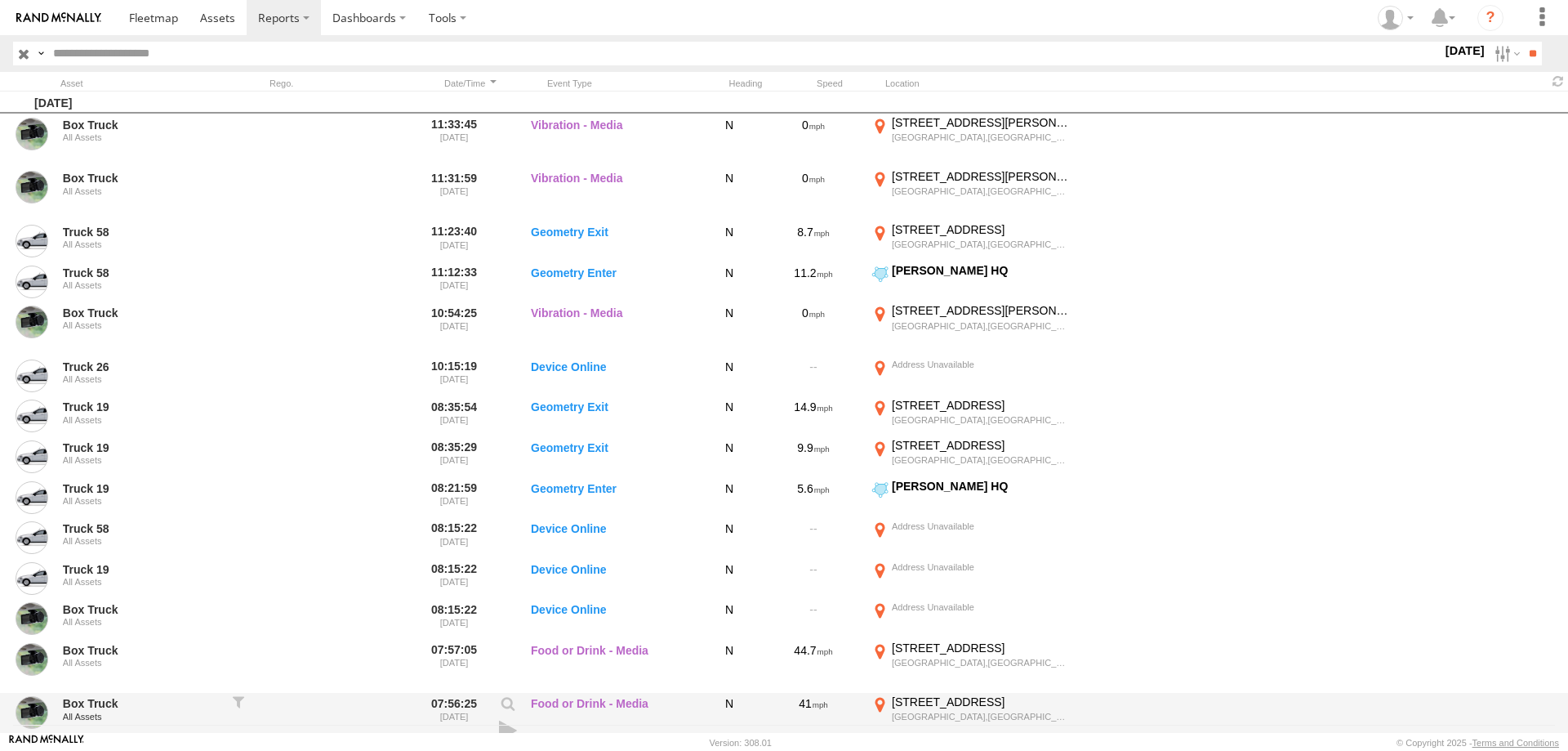
scroll to position [0, 0]
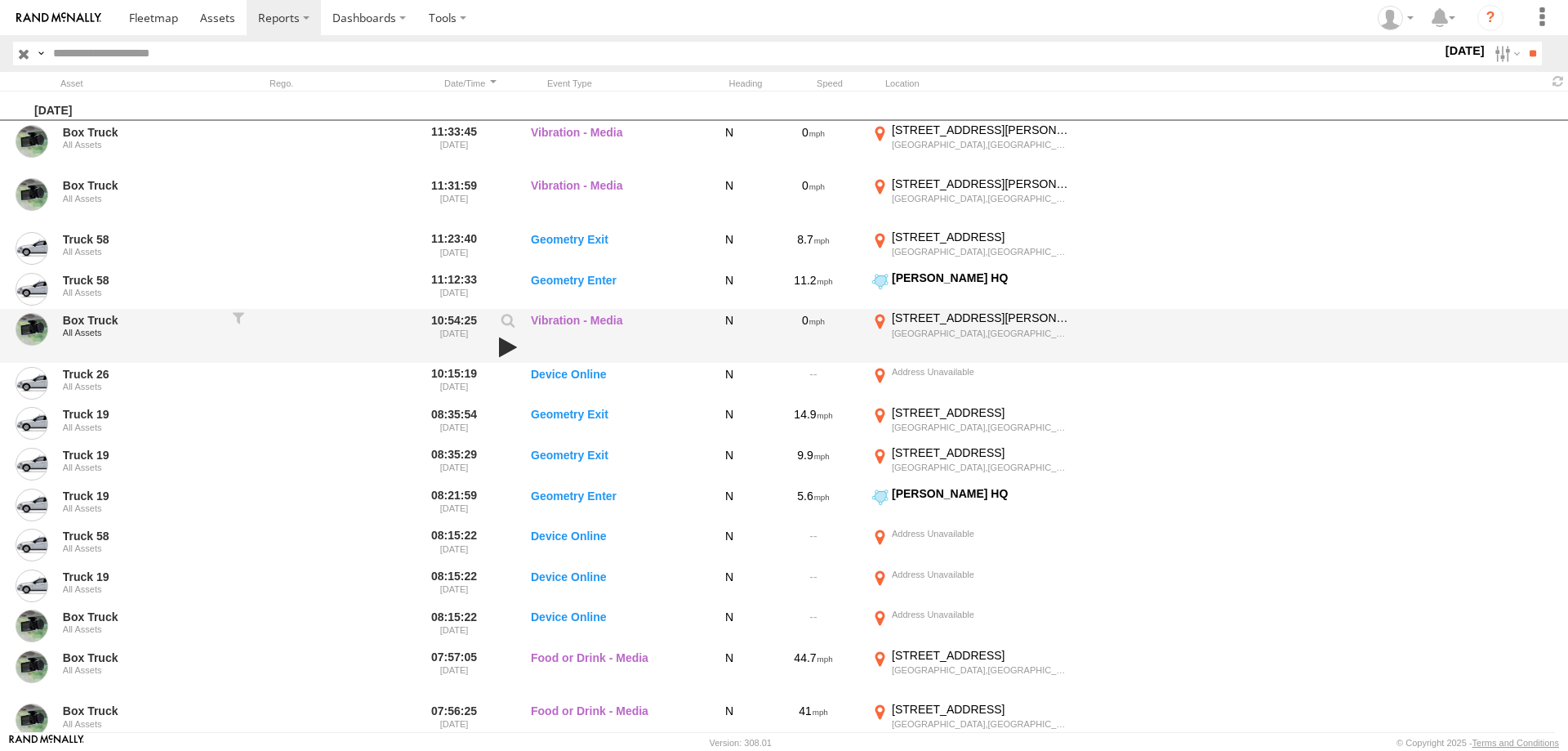
click at [510, 351] on link at bounding box center [507, 347] width 28 height 23
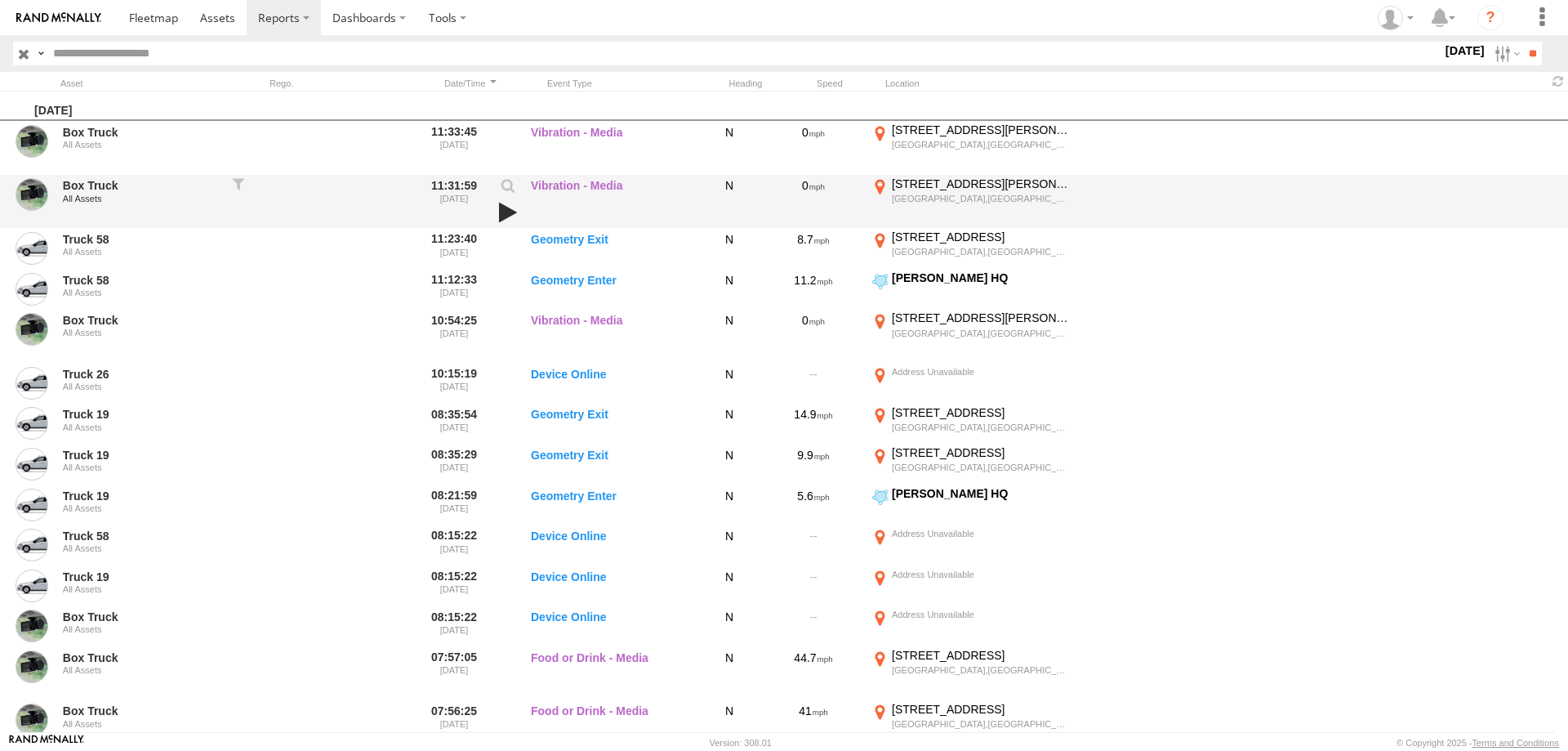
click at [511, 205] on link at bounding box center [507, 212] width 28 height 23
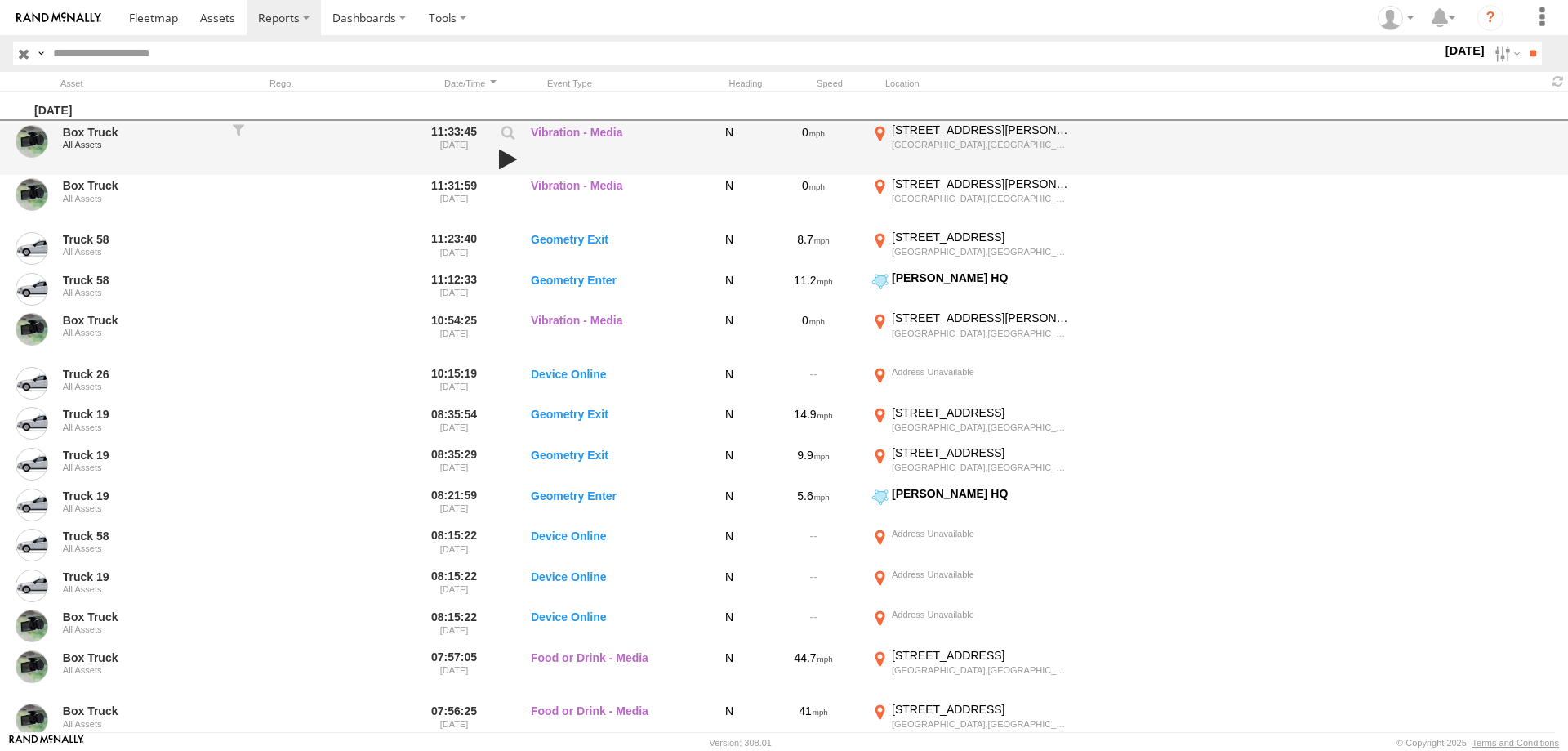
click at [509, 153] on link at bounding box center [507, 160] width 28 height 23
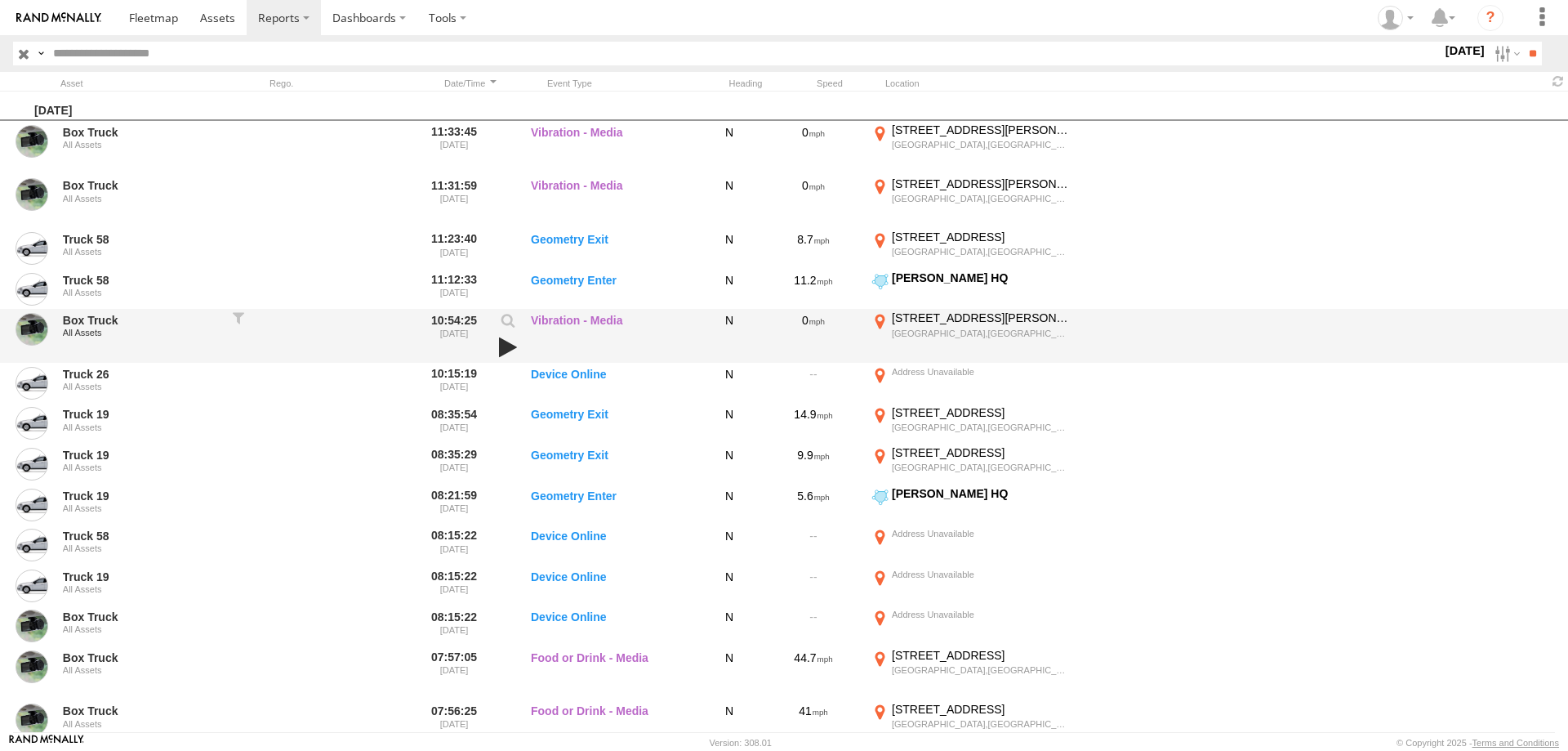
click at [506, 344] on link at bounding box center [507, 347] width 28 height 23
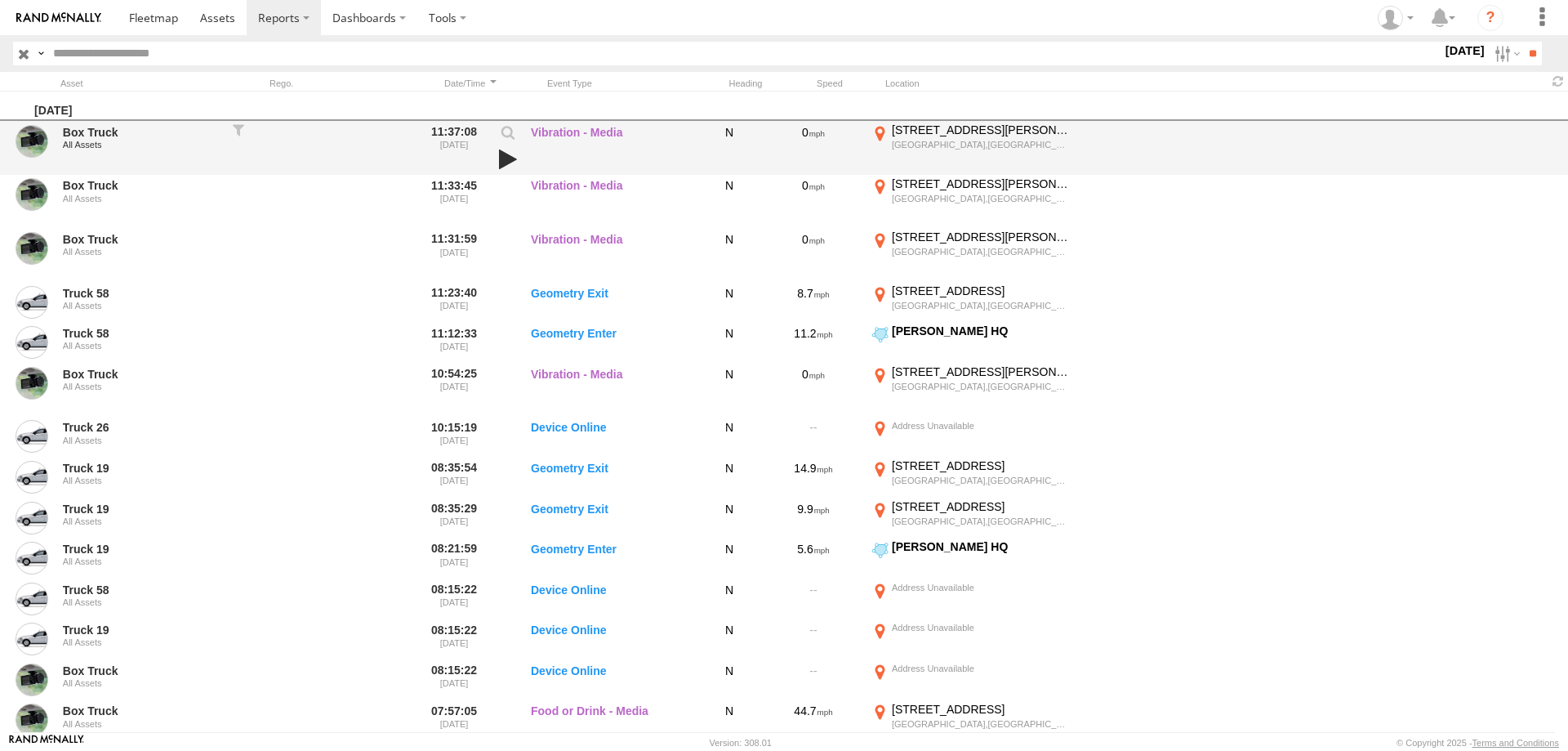
click at [506, 159] on link at bounding box center [507, 160] width 28 height 23
